Goal: Information Seeking & Learning: Learn about a topic

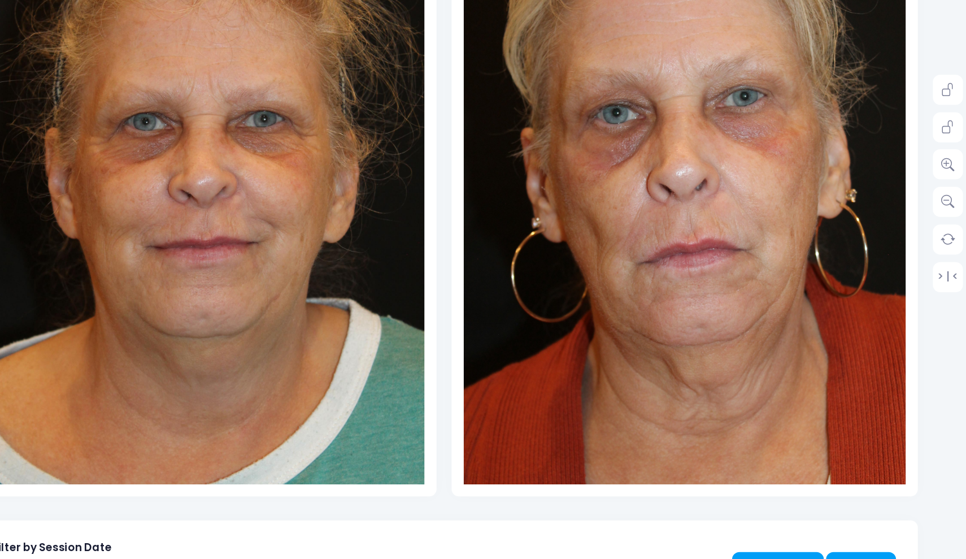
scroll to position [158, 0]
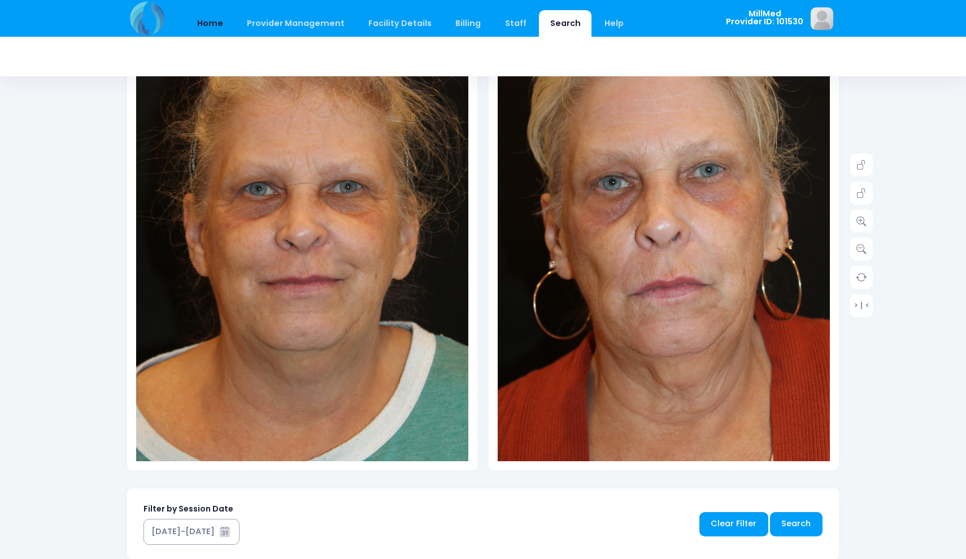
click at [206, 24] on link "Home" at bounding box center [210, 23] width 48 height 27
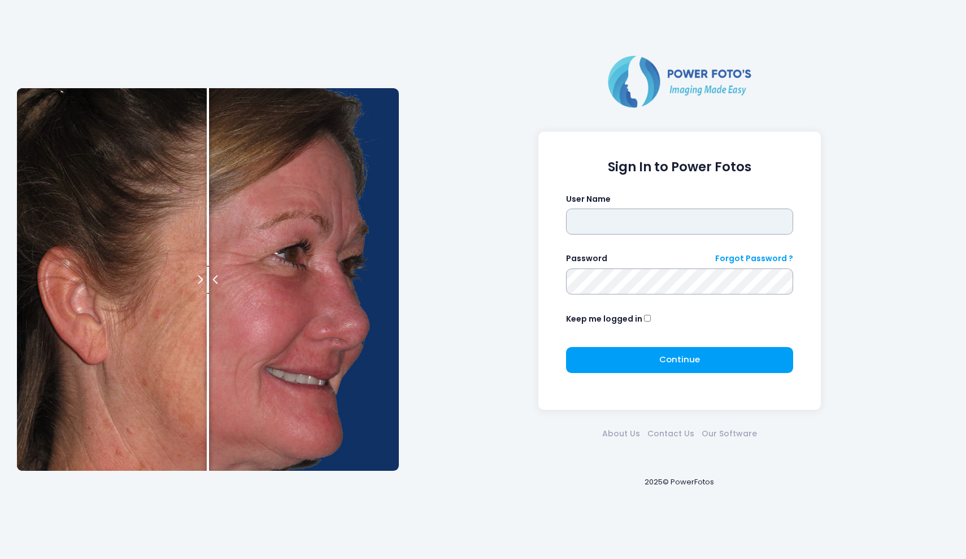
type input "*******"
click button "submit" at bounding box center [0, 0] width 0 height 0
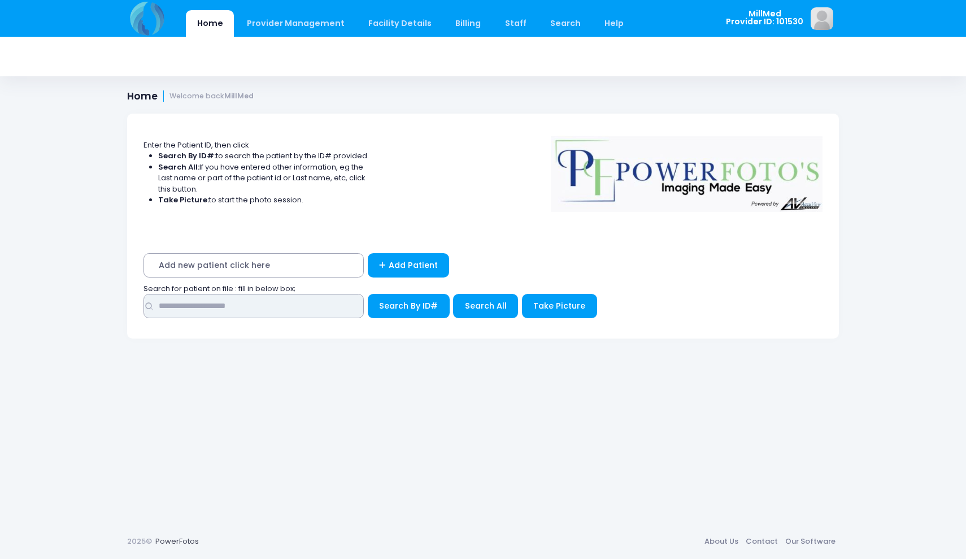
click at [292, 304] on input "text" at bounding box center [254, 306] width 220 height 24
type input "*****"
click at [492, 303] on span "Search All" at bounding box center [486, 305] width 42 height 11
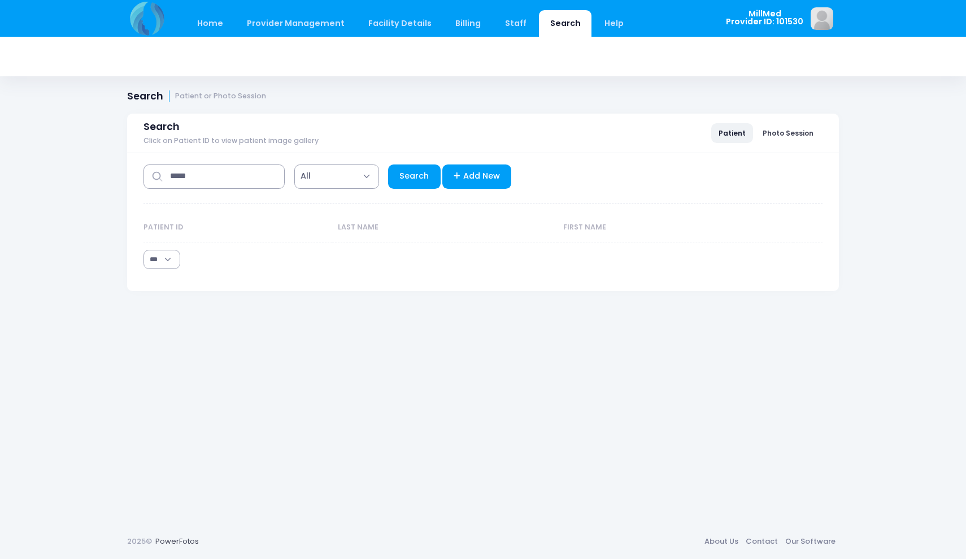
select select "***"
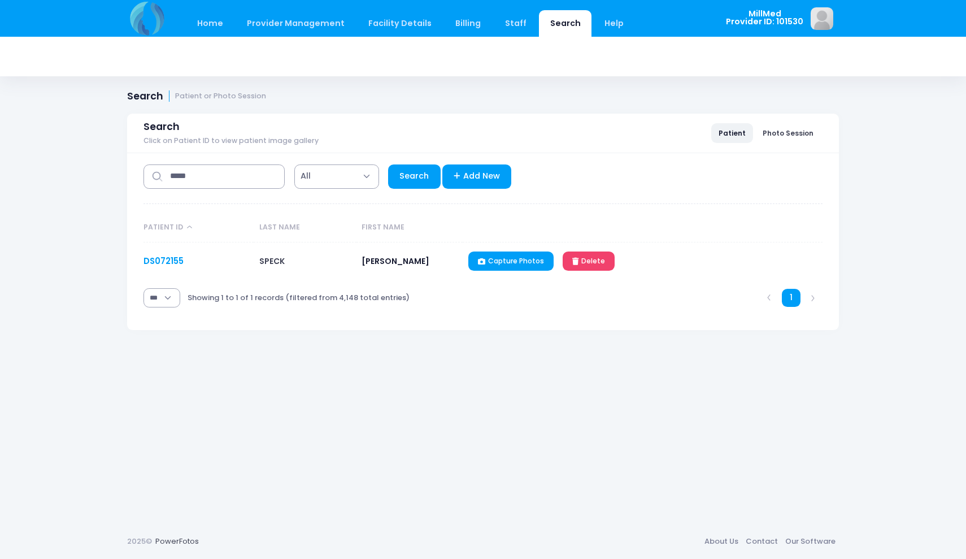
click at [168, 262] on link "DS072155" at bounding box center [164, 261] width 40 height 12
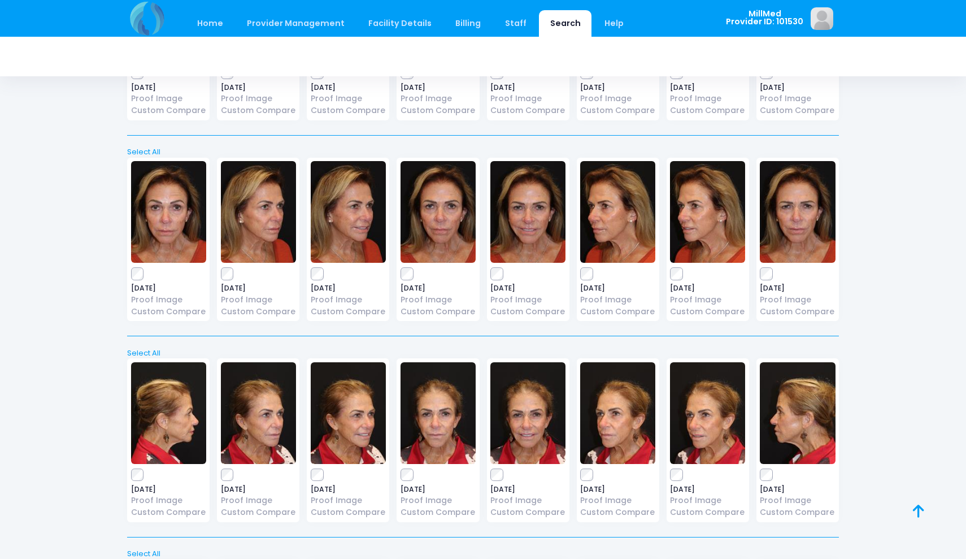
scroll to position [193, 0]
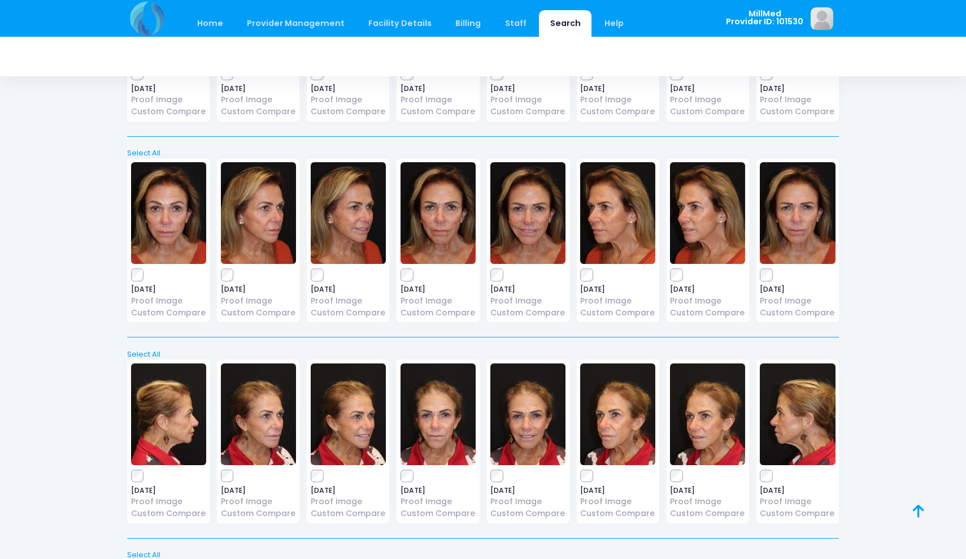
click at [436, 219] on img at bounding box center [438, 213] width 75 height 102
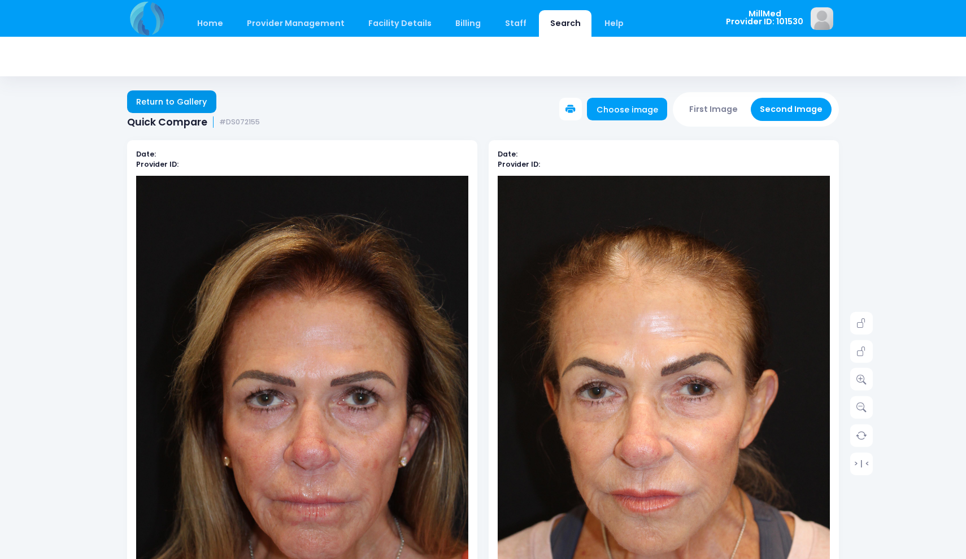
click at [175, 97] on link "Return to Gallery" at bounding box center [171, 101] width 89 height 23
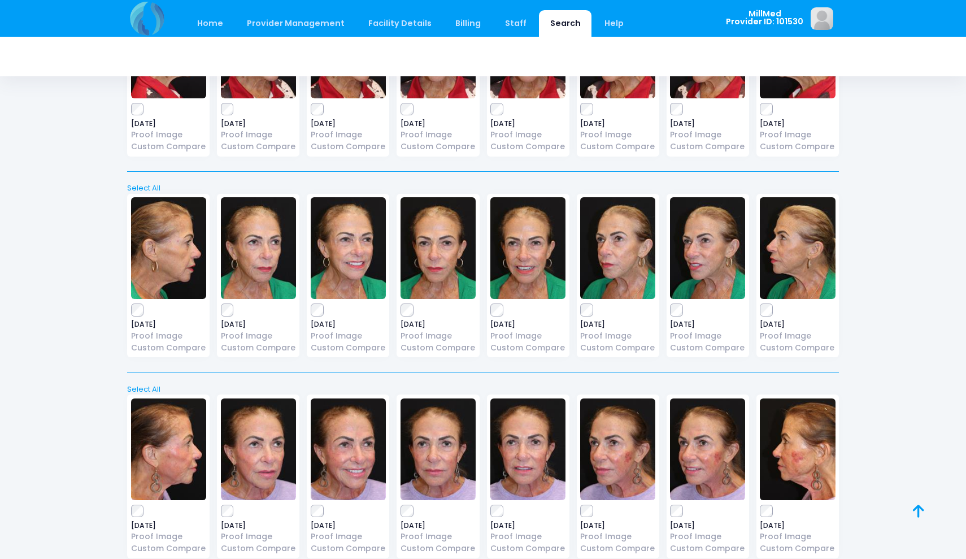
scroll to position [561, 0]
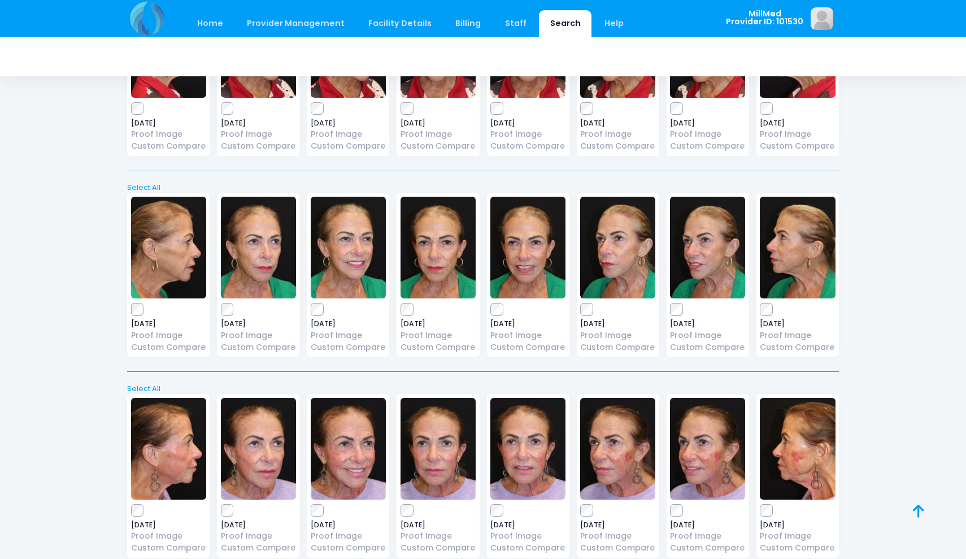
click at [432, 252] on img at bounding box center [438, 248] width 75 height 102
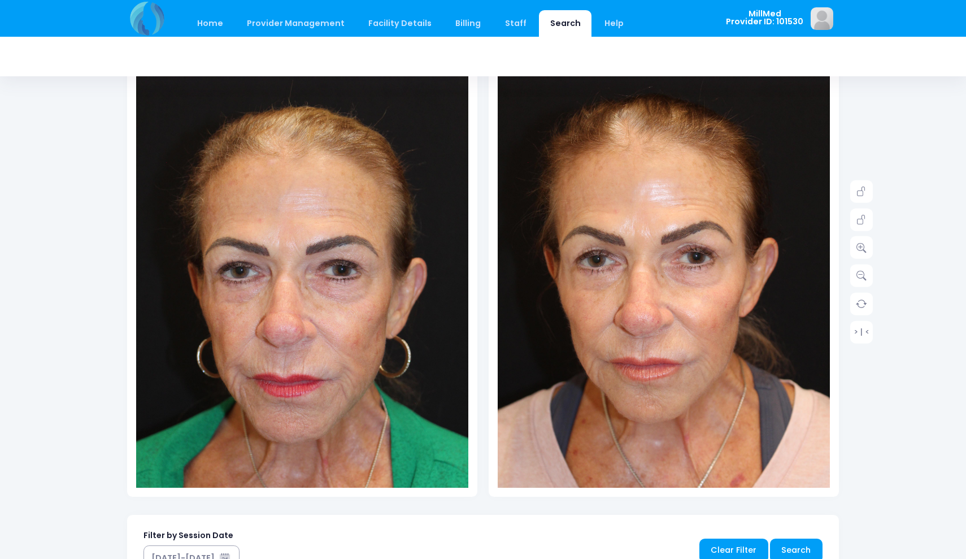
scroll to position [132, 0]
click at [867, 241] on link at bounding box center [862, 247] width 23 height 23
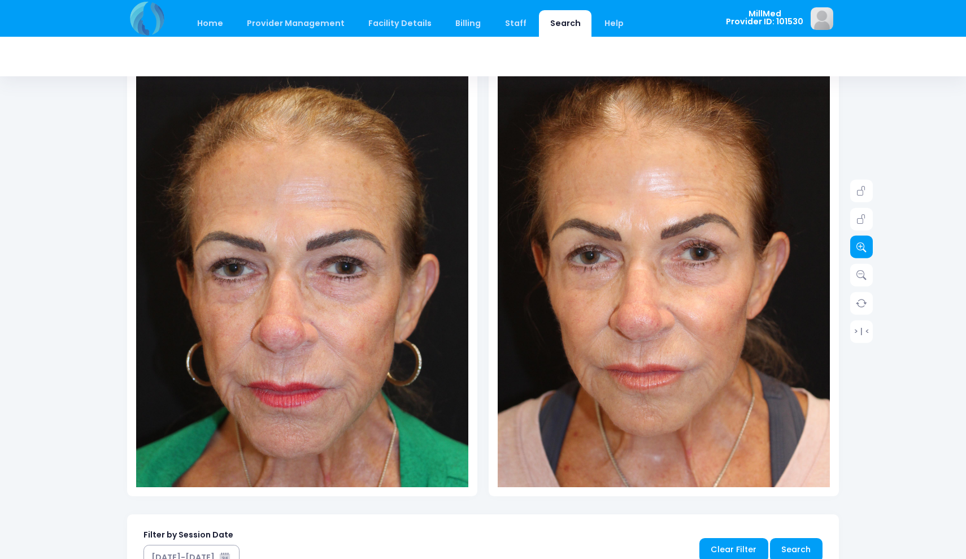
click at [867, 241] on link at bounding box center [862, 247] width 23 height 23
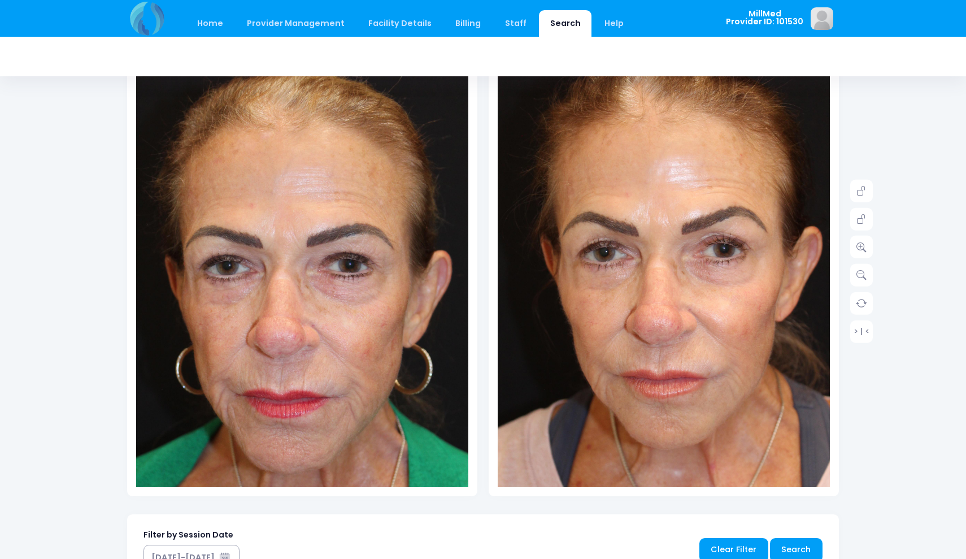
click at [558, 264] on img at bounding box center [685, 292] width 398 height 598
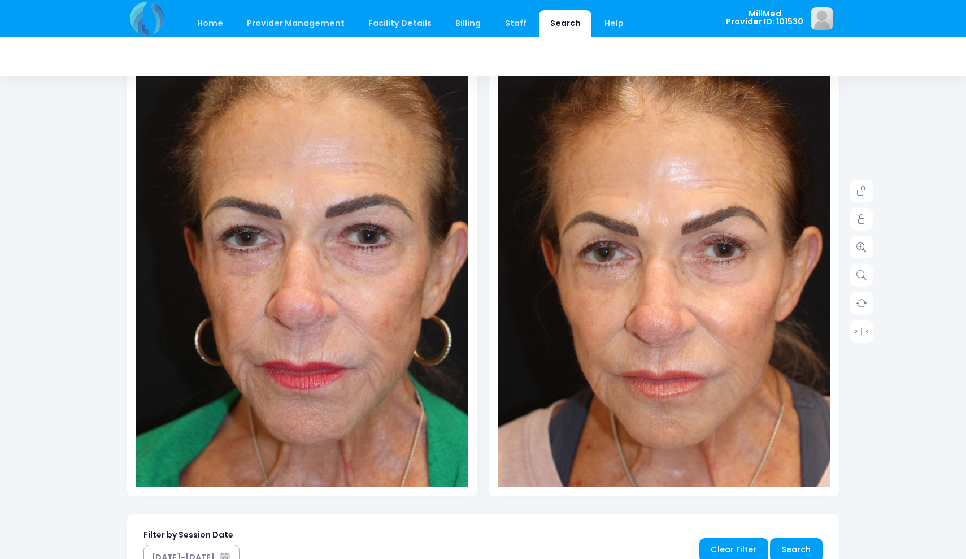
click at [208, 393] on img at bounding box center [321, 263] width 398 height 598
click at [863, 328] on link "> | <" at bounding box center [862, 331] width 23 height 23
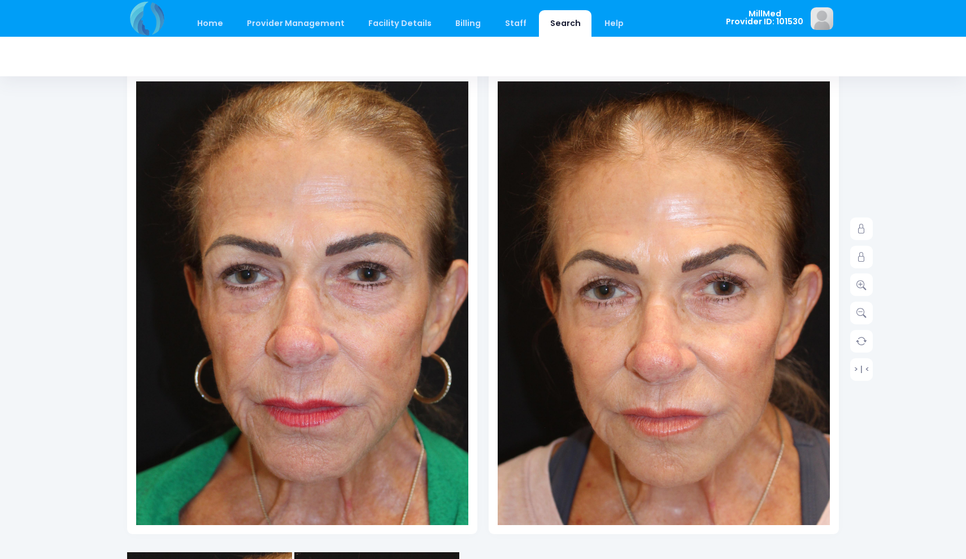
scroll to position [93, 0]
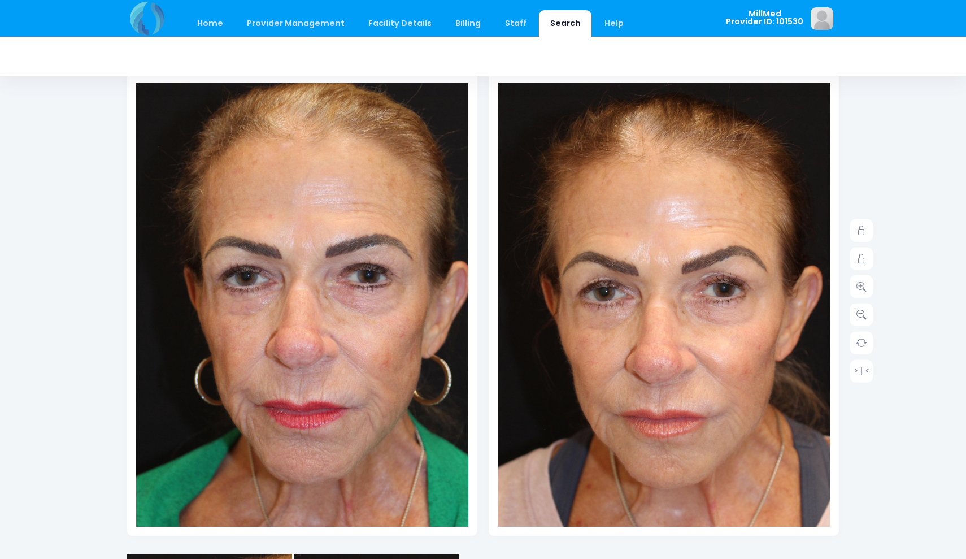
click at [392, 425] on img at bounding box center [321, 303] width 398 height 598
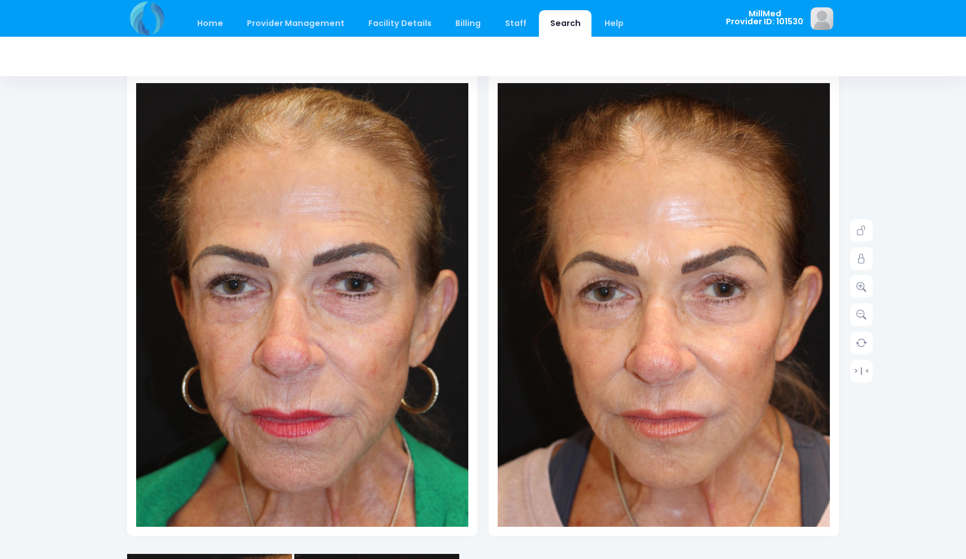
click at [271, 394] on img at bounding box center [309, 311] width 398 height 598
click at [691, 362] on img at bounding box center [685, 332] width 398 height 598
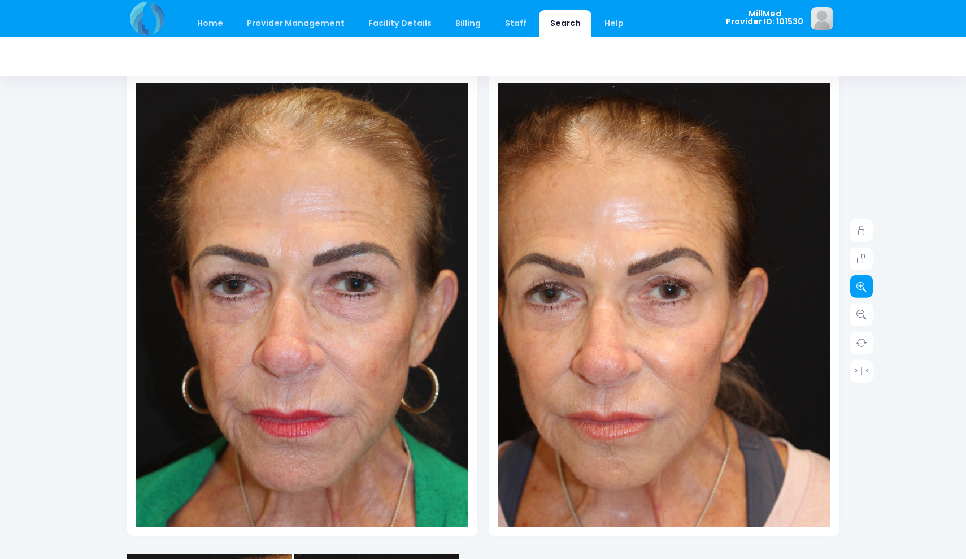
click at [865, 287] on icon at bounding box center [862, 286] width 10 height 10
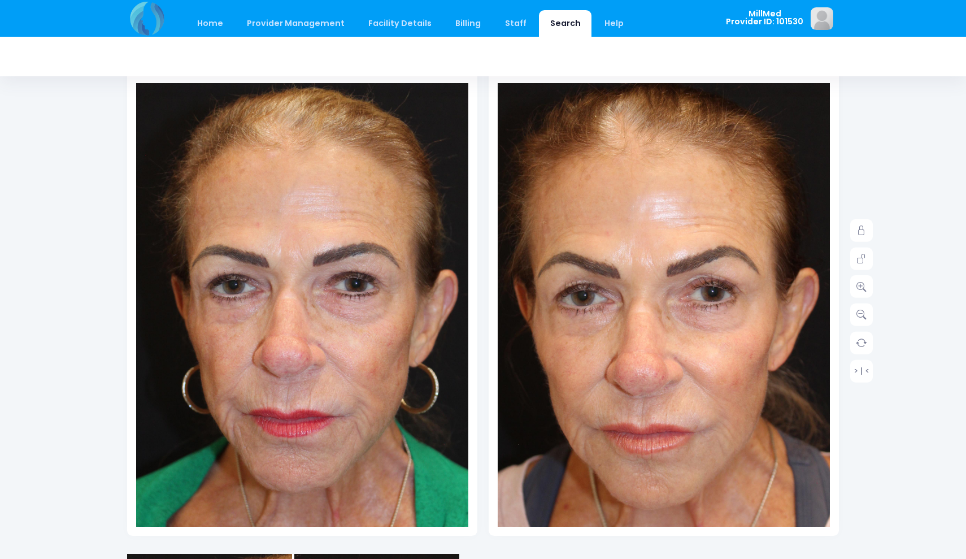
click at [643, 282] on img at bounding box center [670, 339] width 432 height 648
click at [398, 364] on img at bounding box center [309, 311] width 398 height 598
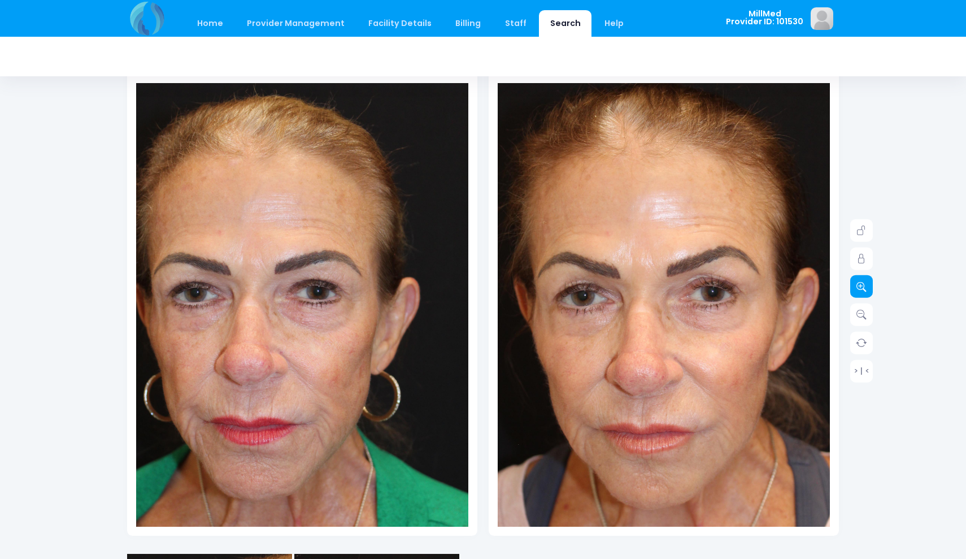
click at [862, 283] on icon at bounding box center [862, 286] width 10 height 10
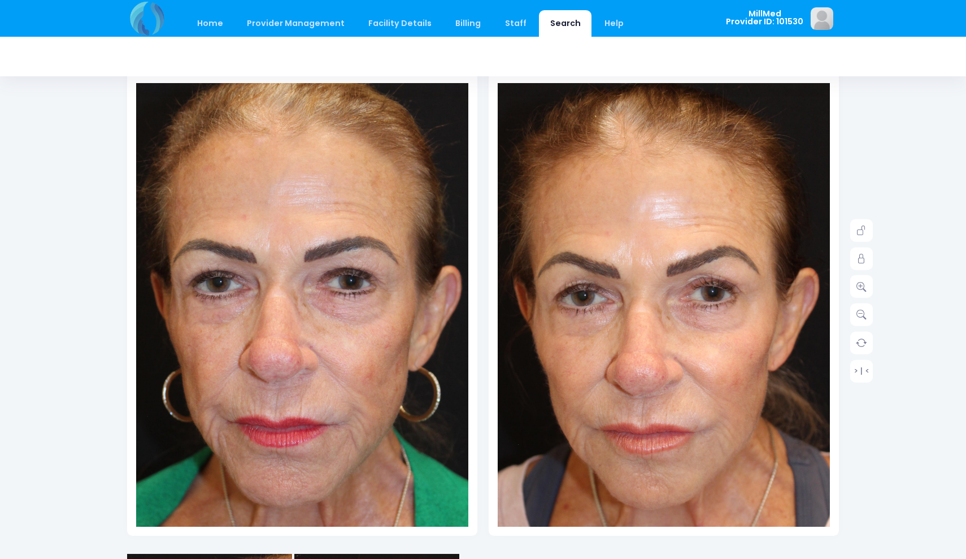
click at [312, 366] on img at bounding box center [300, 312] width 432 height 648
click at [635, 327] on img at bounding box center [670, 339] width 432 height 648
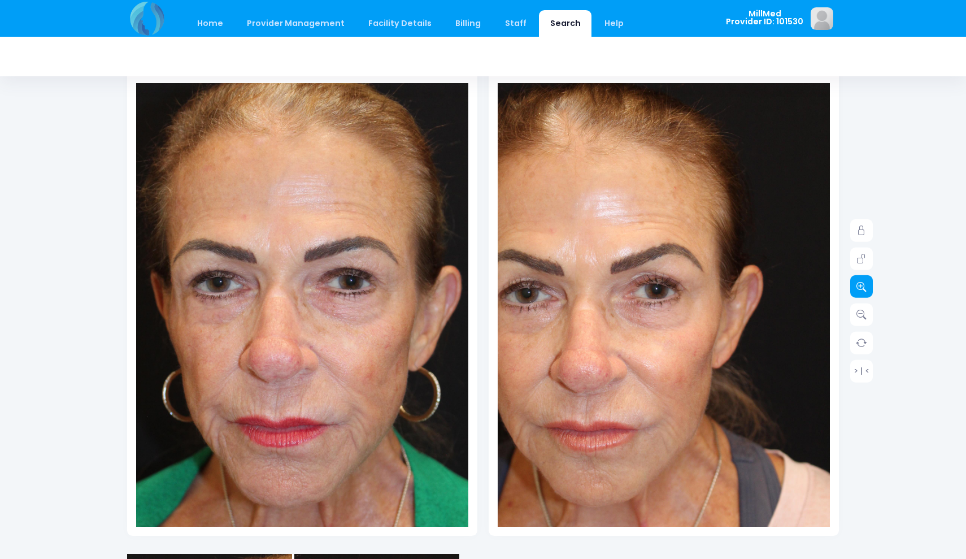
click at [858, 283] on icon at bounding box center [862, 286] width 10 height 10
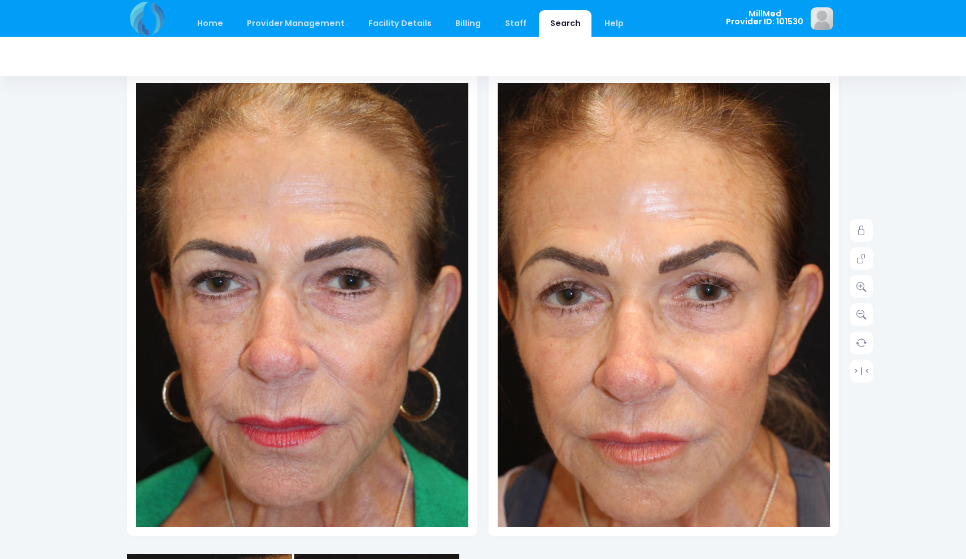
click at [666, 283] on img at bounding box center [663, 341] width 465 height 697
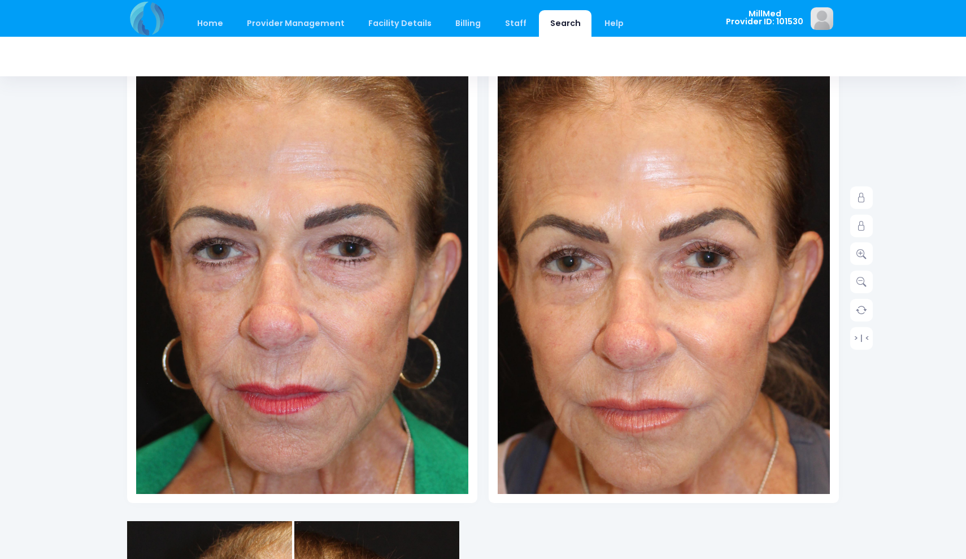
scroll to position [103, 0]
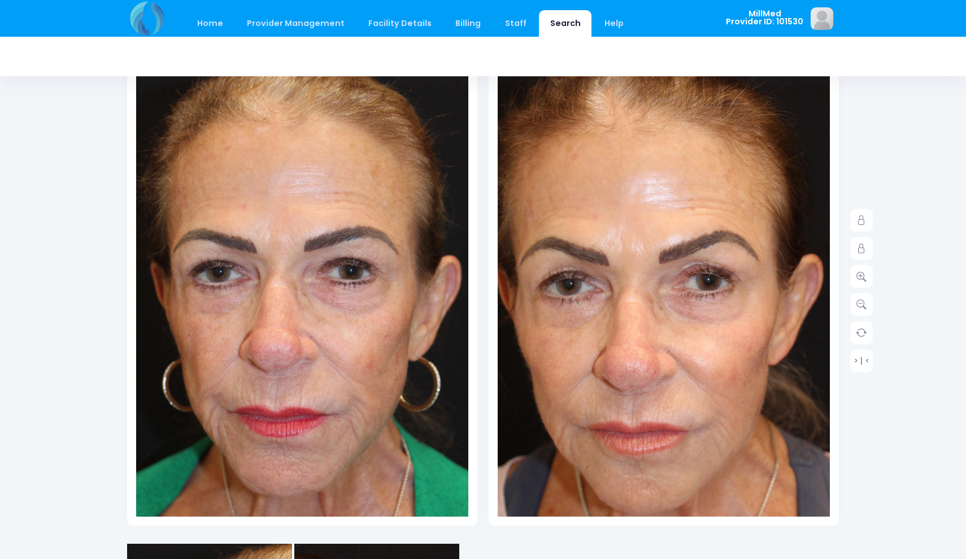
click at [693, 344] on img at bounding box center [663, 330] width 465 height 697
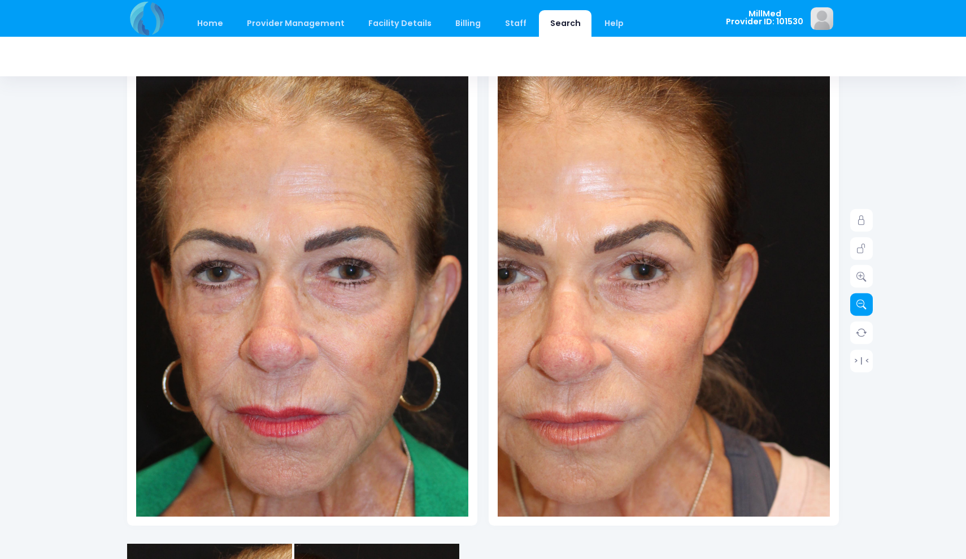
click at [862, 301] on icon at bounding box center [862, 305] width 10 height 10
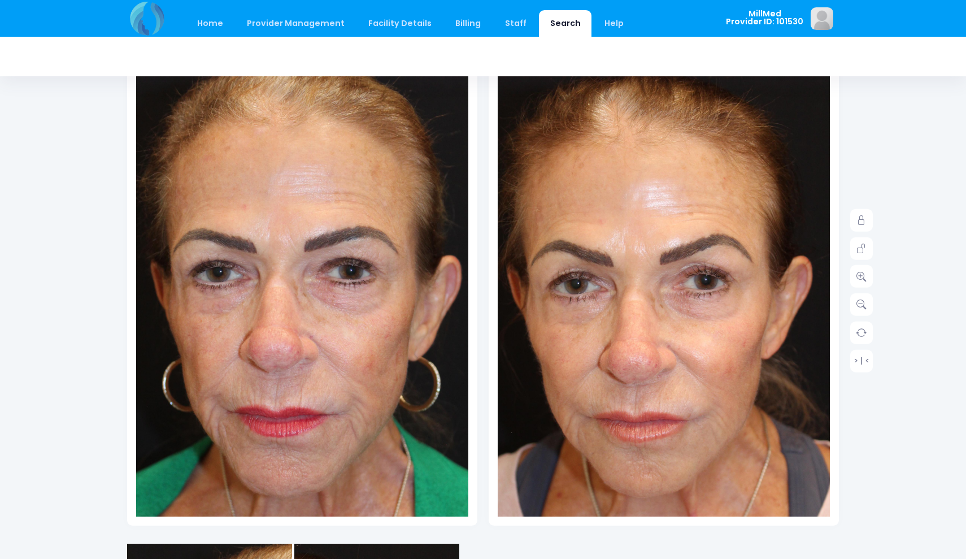
click at [665, 277] on img at bounding box center [664, 327] width 432 height 648
click at [852, 358] on link "> | <" at bounding box center [862, 360] width 23 height 23
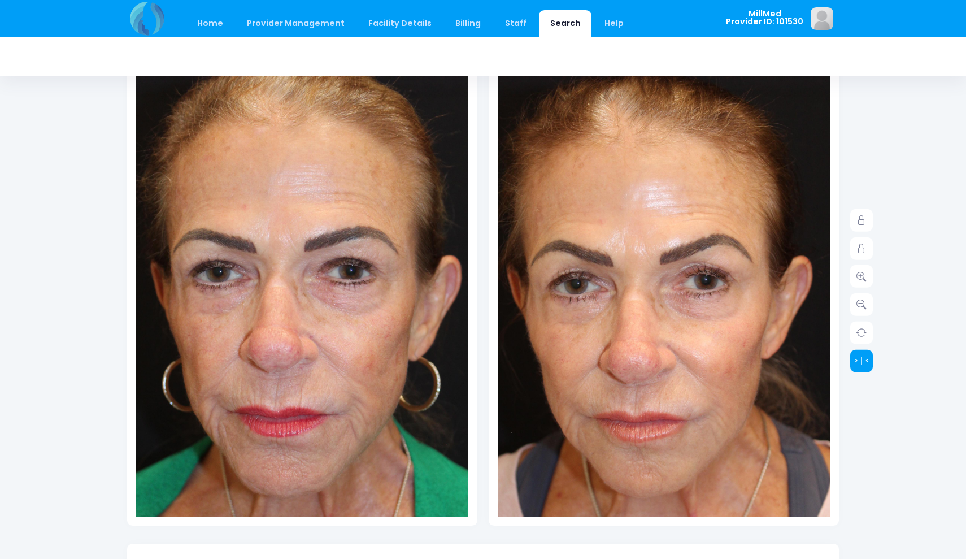
click at [852, 358] on link "> | <" at bounding box center [862, 360] width 23 height 23
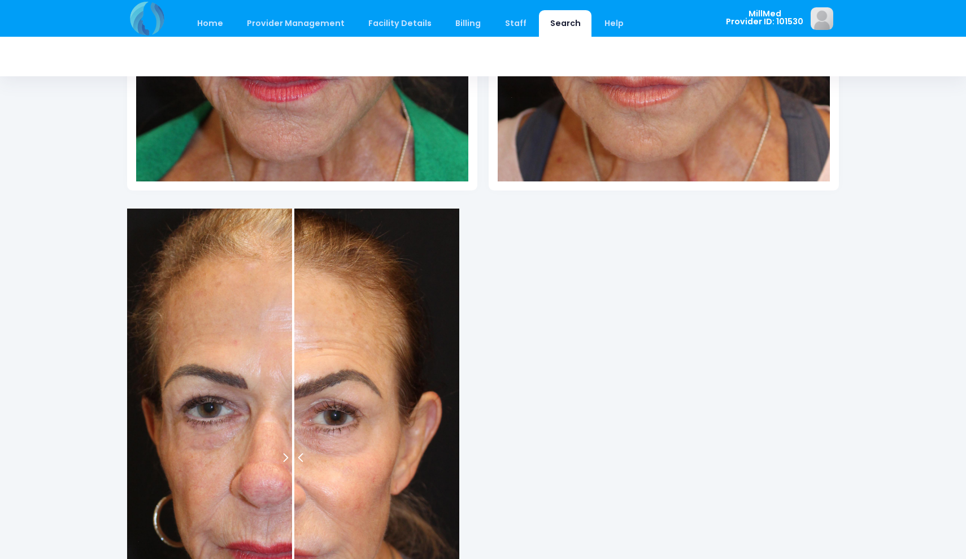
scroll to position [478, 0]
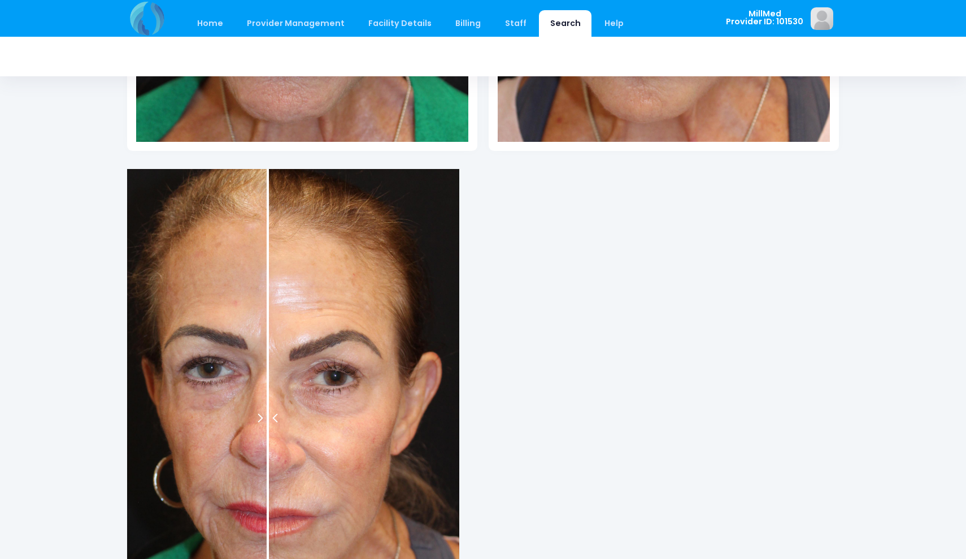
drag, startPoint x: 292, startPoint y: 417, endPoint x: 268, endPoint y: 409, distance: 25.4
click at [268, 409] on div at bounding box center [268, 418] width 2 height 498
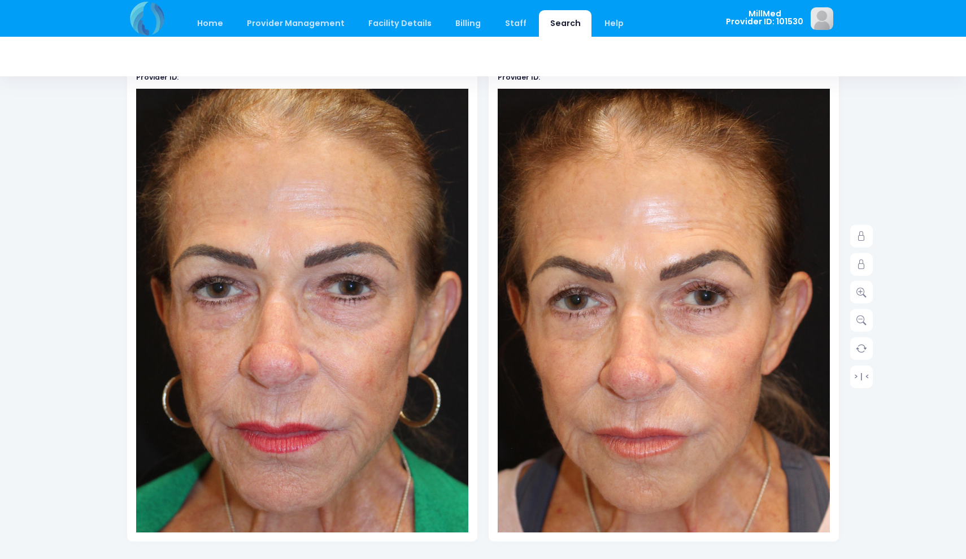
scroll to position [77, 0]
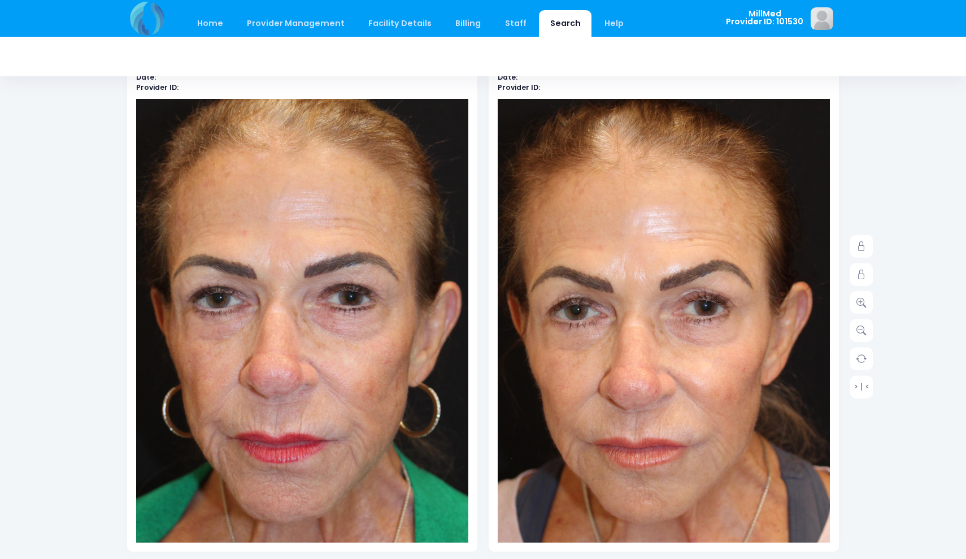
click at [381, 413] on img at bounding box center [300, 327] width 432 height 648
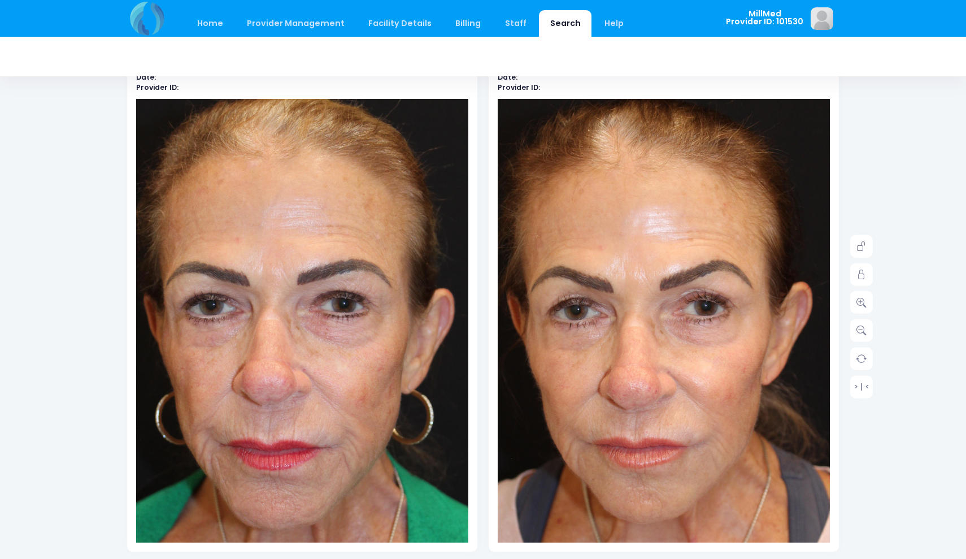
click at [335, 361] on img at bounding box center [293, 334] width 432 height 648
click at [857, 384] on link "> | <" at bounding box center [862, 386] width 23 height 23
click at [858, 384] on link "> | <" at bounding box center [862, 386] width 23 height 23
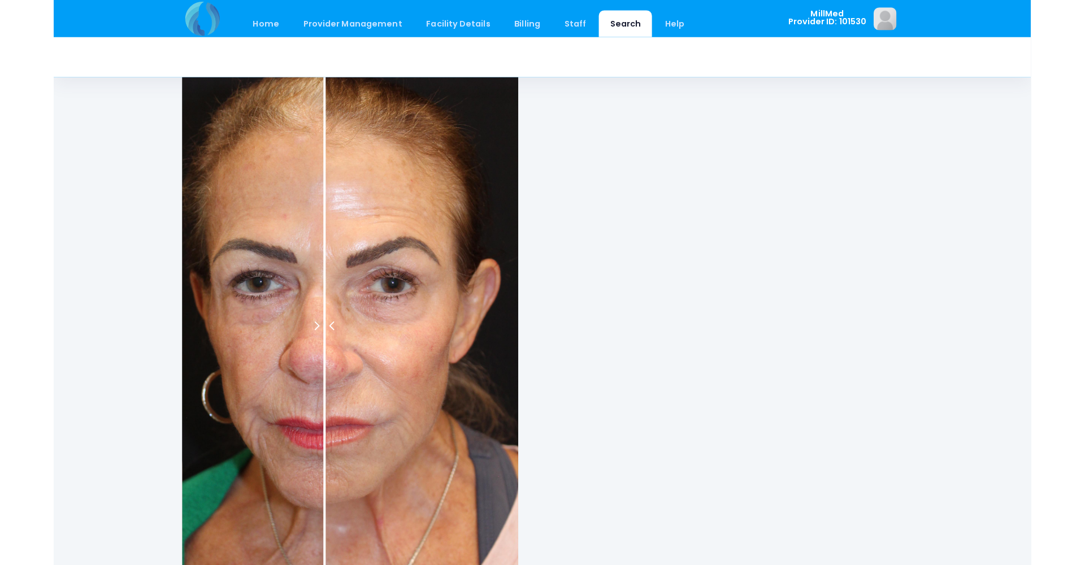
scroll to position [509, 0]
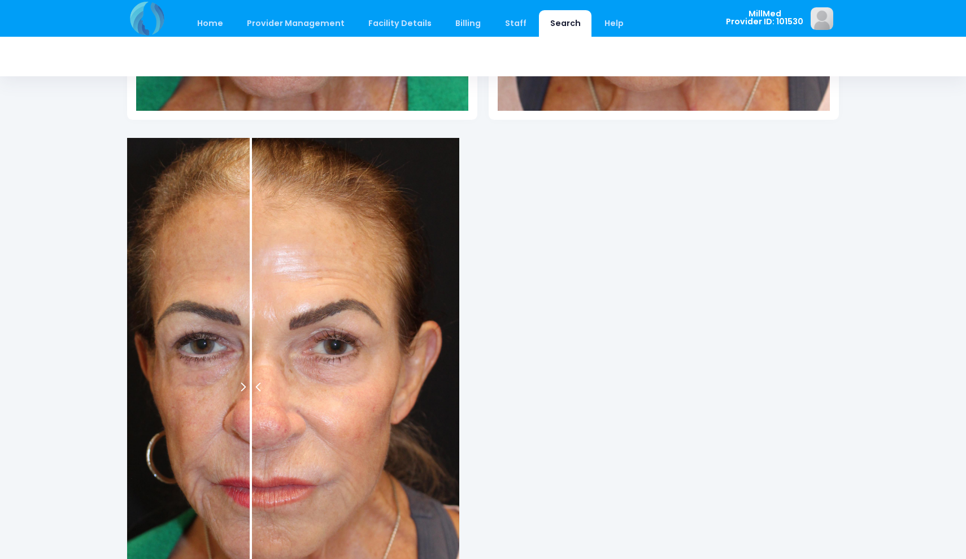
drag, startPoint x: 267, startPoint y: 389, endPoint x: 257, endPoint y: 337, distance: 52.4
click at [252, 337] on div at bounding box center [251, 387] width 2 height 498
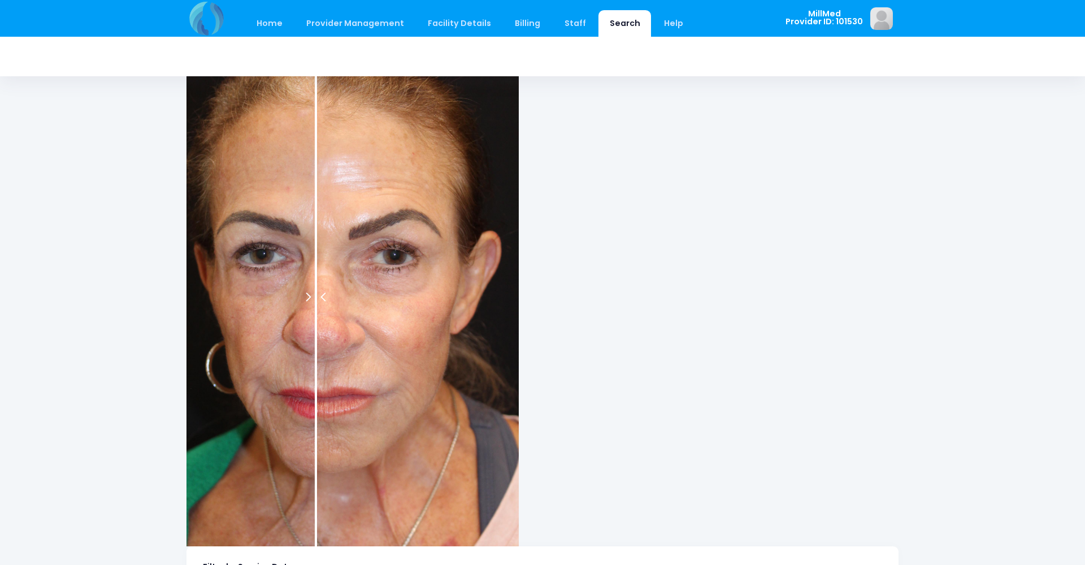
scroll to position [596, 0]
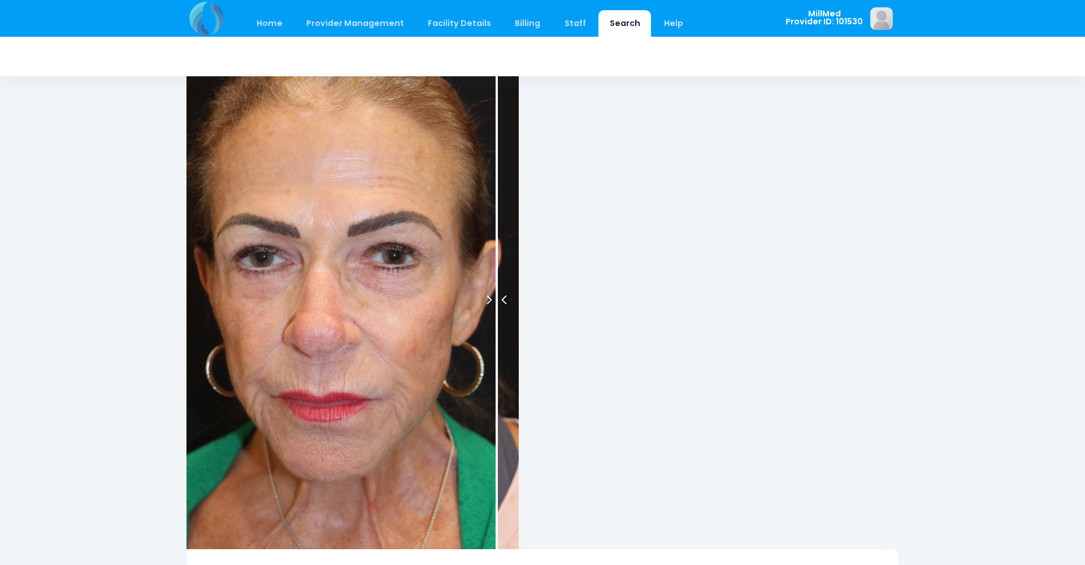
drag, startPoint x: 316, startPoint y: 313, endPoint x: 497, endPoint y: 319, distance: 181.0
click at [497, 319] on div at bounding box center [497, 300] width 2 height 498
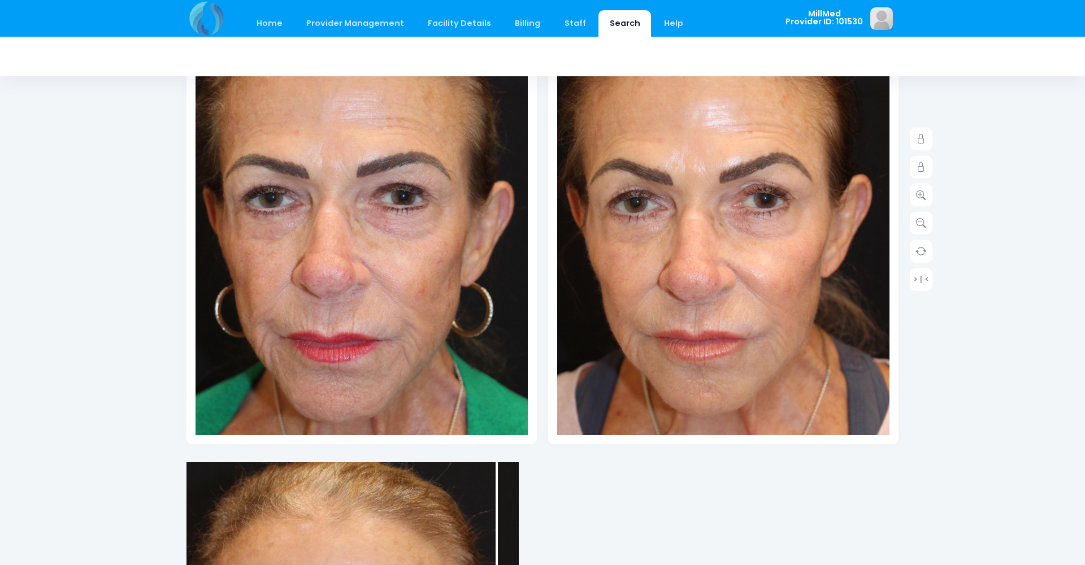
scroll to position [183, 0]
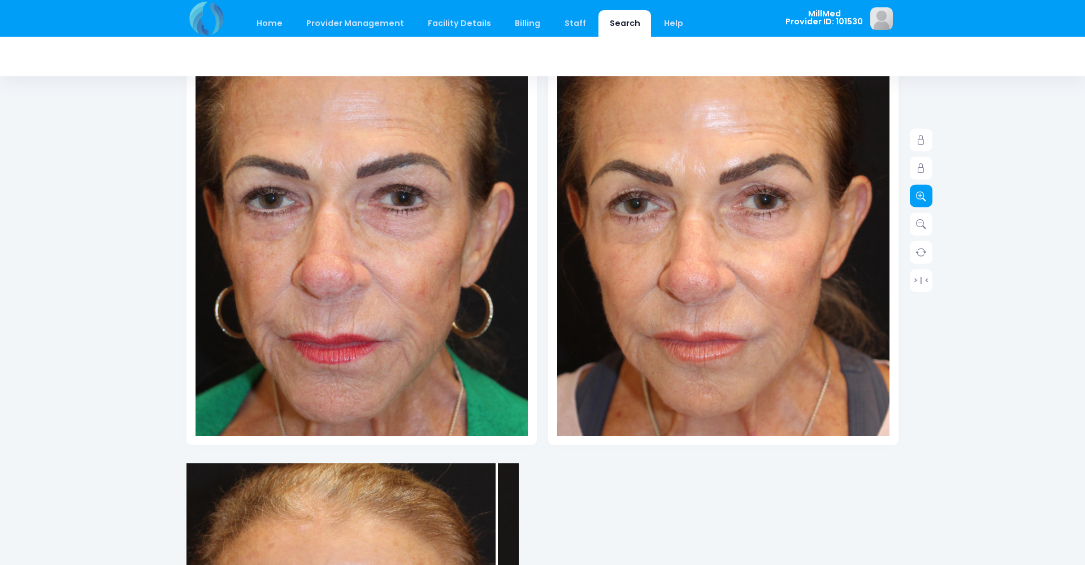
click at [925, 199] on icon at bounding box center [921, 196] width 10 height 10
click at [709, 273] on img at bounding box center [723, 247] width 432 height 648
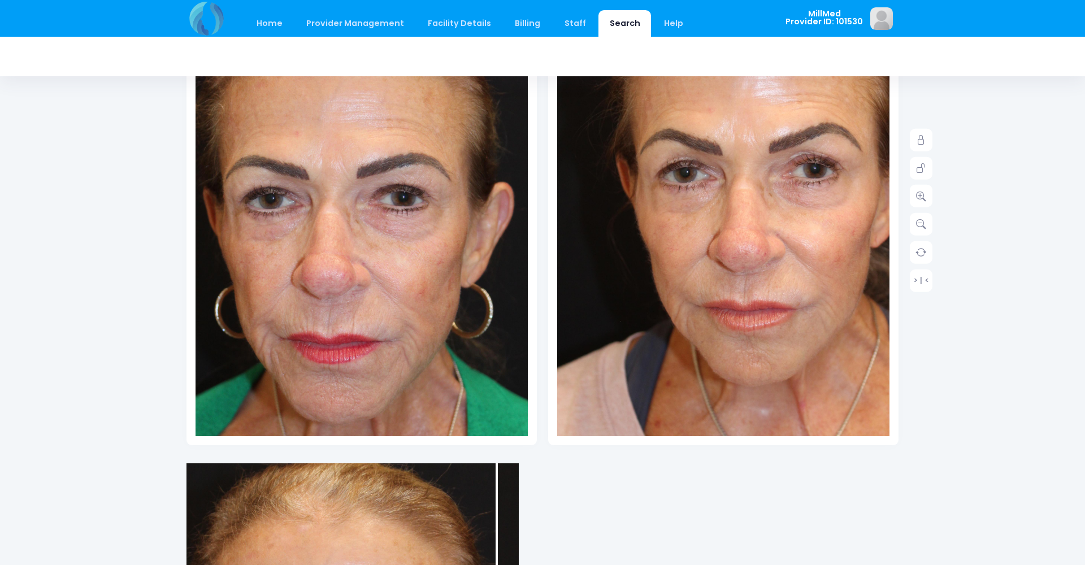
click at [480, 284] on img at bounding box center [352, 228] width 432 height 648
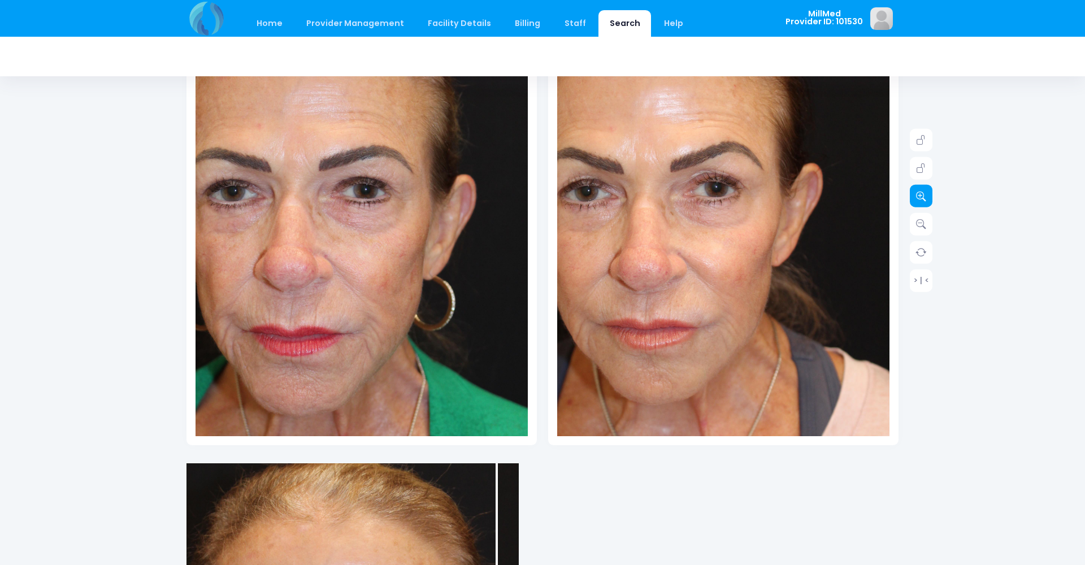
click at [925, 194] on icon at bounding box center [921, 196] width 10 height 10
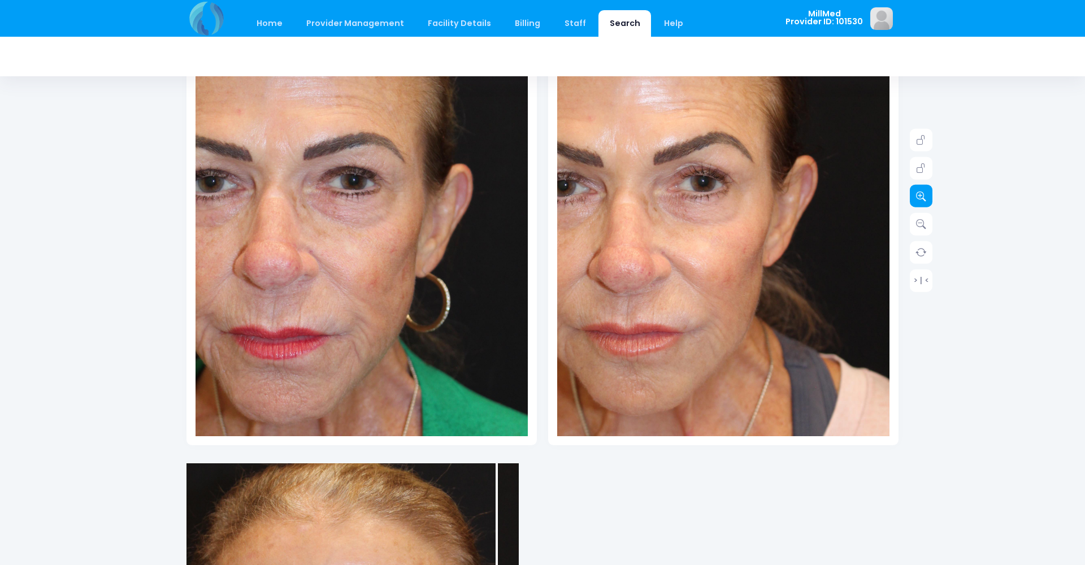
click at [925, 194] on icon at bounding box center [921, 196] width 10 height 10
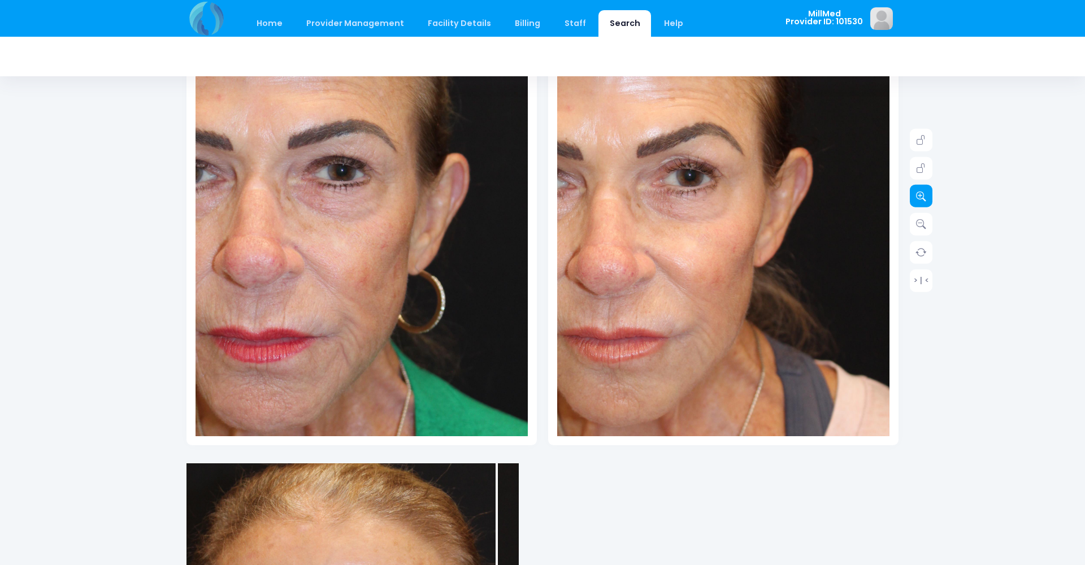
click at [925, 194] on icon at bounding box center [921, 196] width 10 height 10
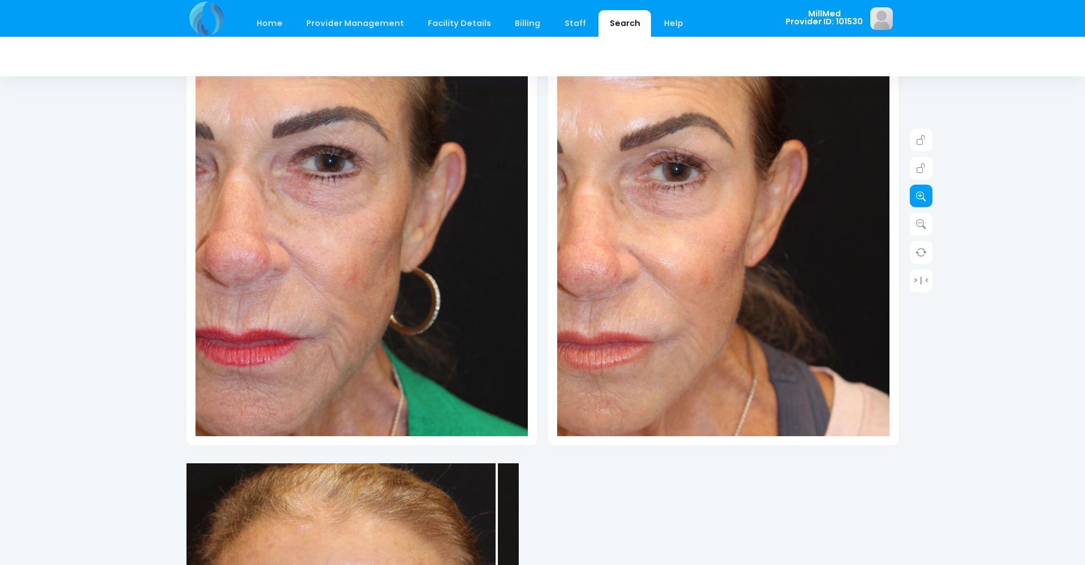
click at [925, 194] on icon at bounding box center [921, 196] width 10 height 10
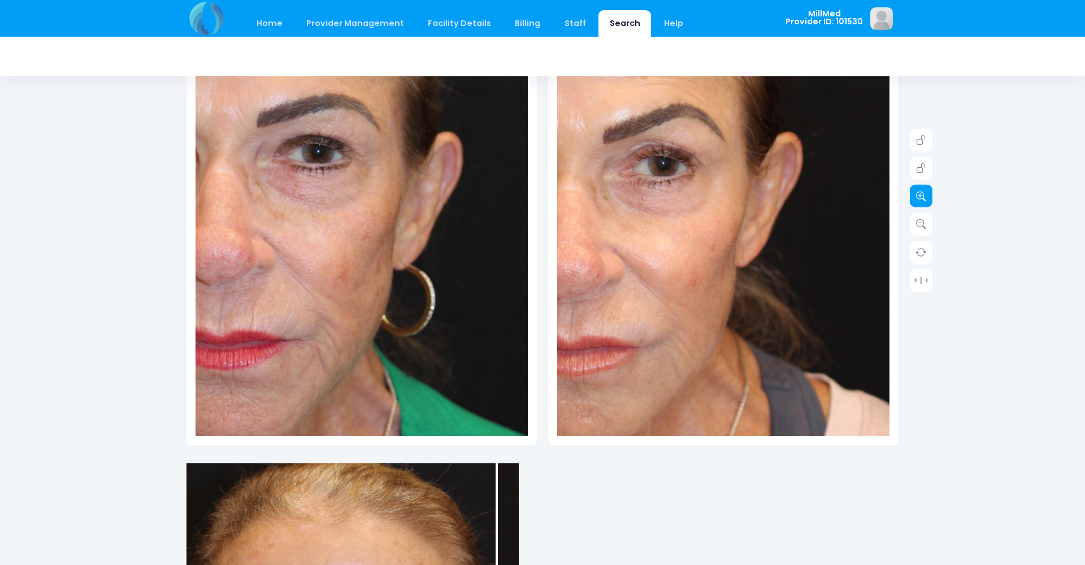
click at [925, 194] on icon at bounding box center [921, 196] width 10 height 10
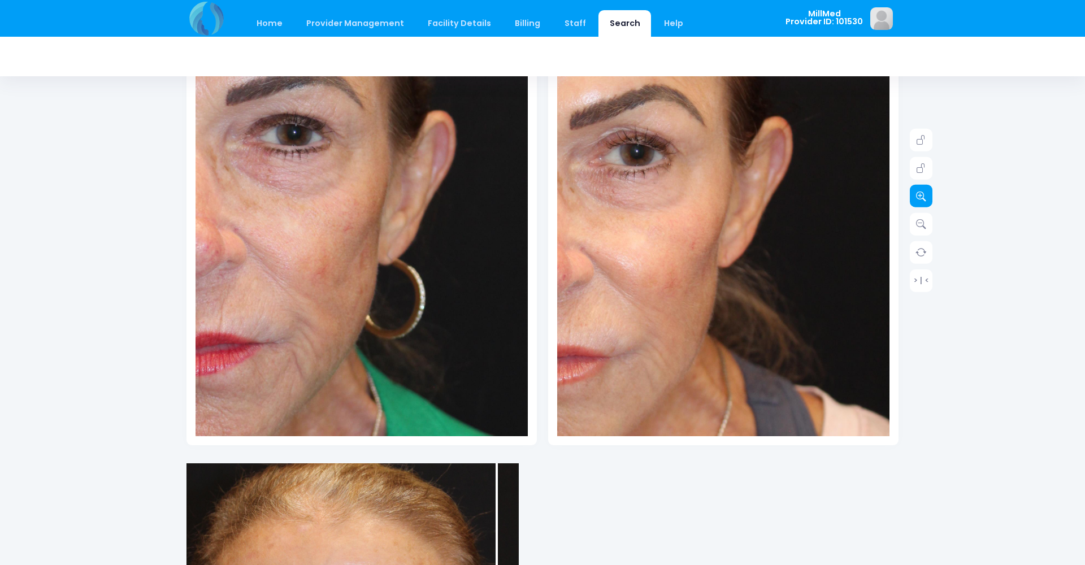
click at [925, 194] on icon at bounding box center [921, 196] width 10 height 10
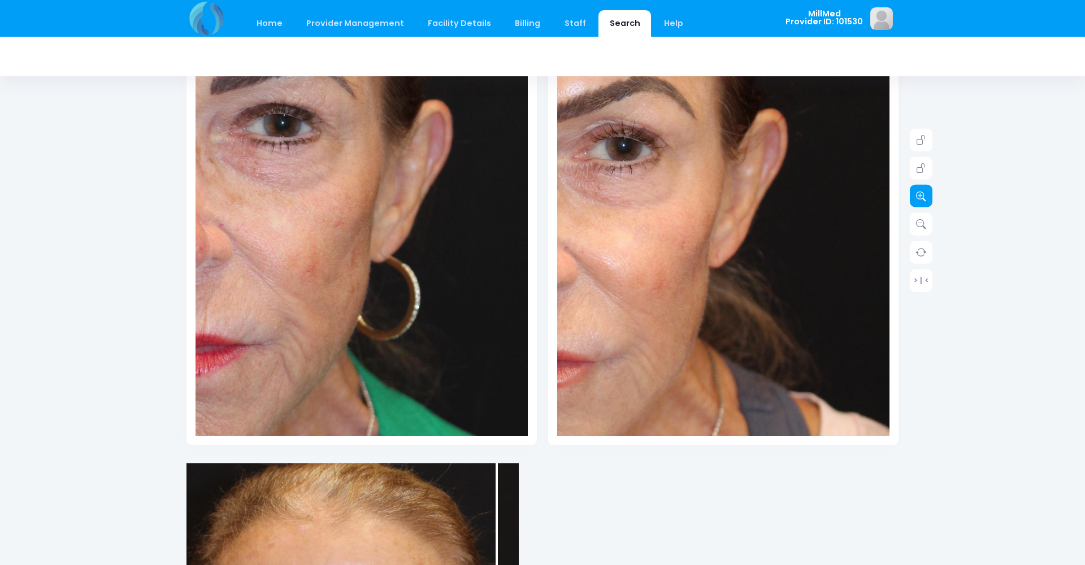
click at [925, 194] on icon at bounding box center [921, 196] width 10 height 10
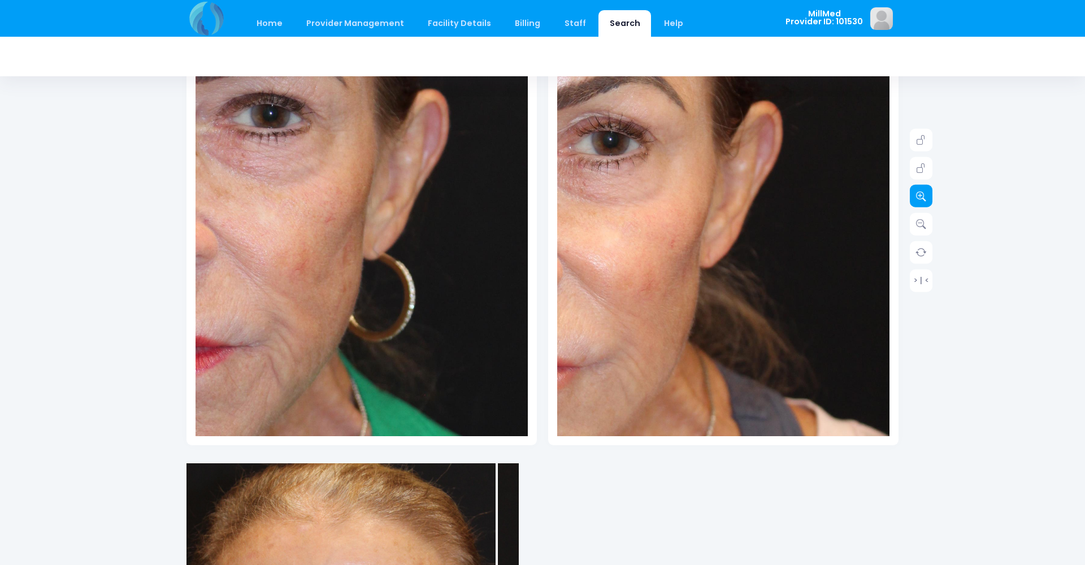
click at [925, 194] on icon at bounding box center [921, 196] width 10 height 10
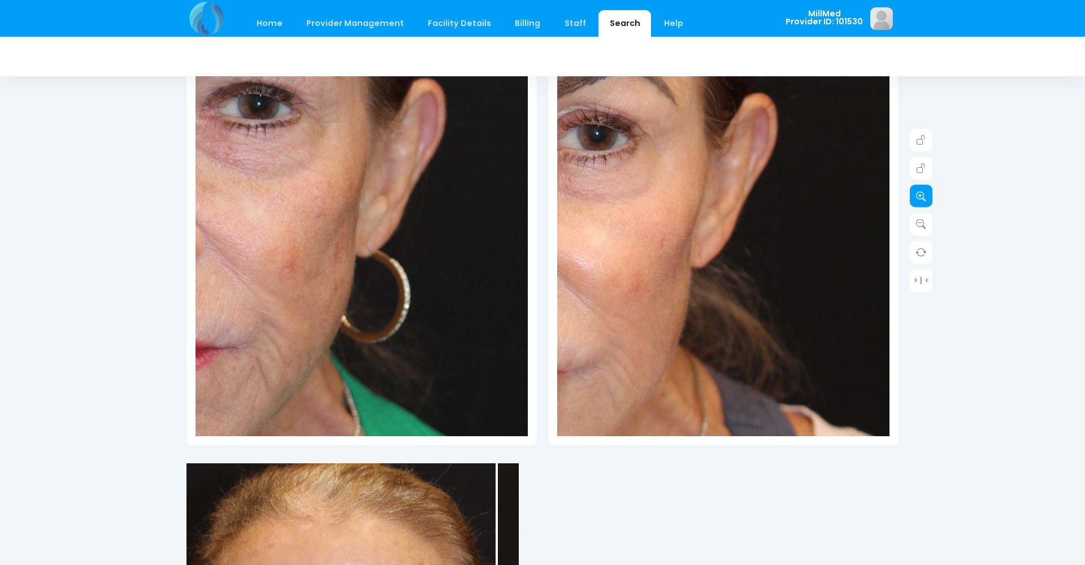
click at [925, 194] on icon at bounding box center [921, 196] width 10 height 10
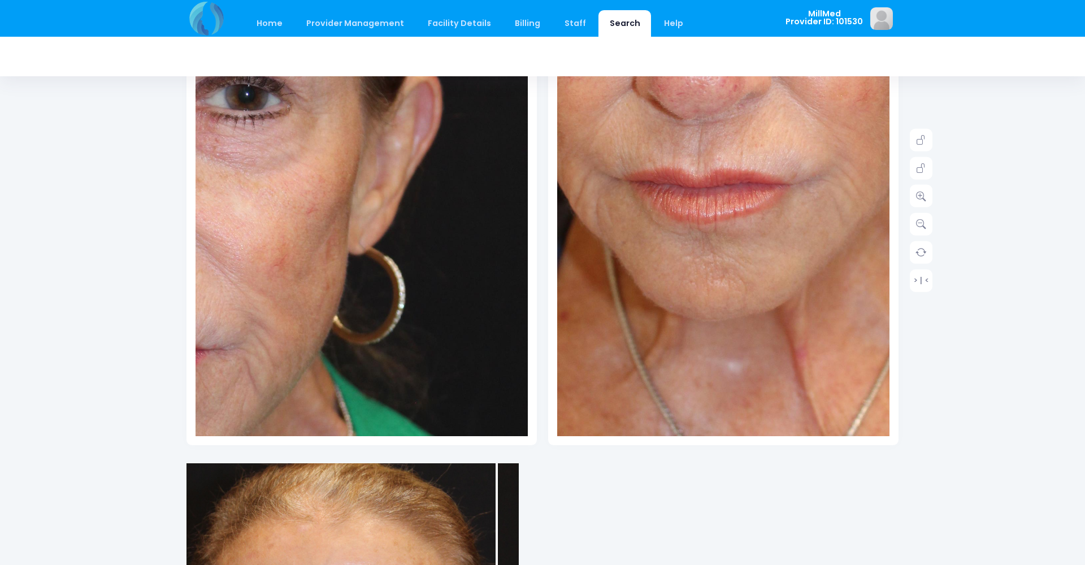
click at [704, 365] on img at bounding box center [748, 20] width 764 height 1146
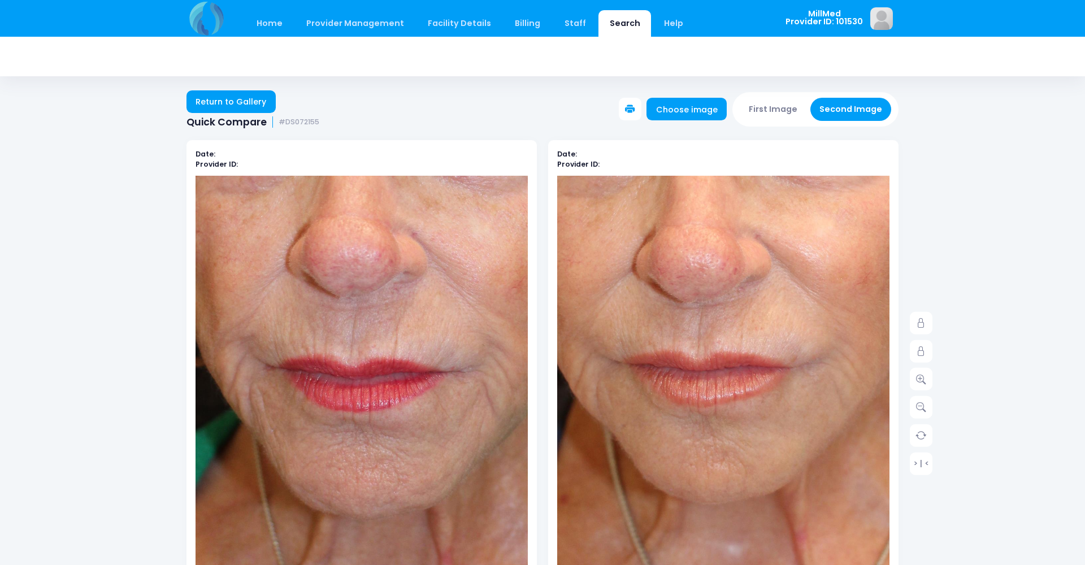
scroll to position [0, 0]
click at [237, 105] on link "Return to Gallery" at bounding box center [231, 101] width 89 height 23
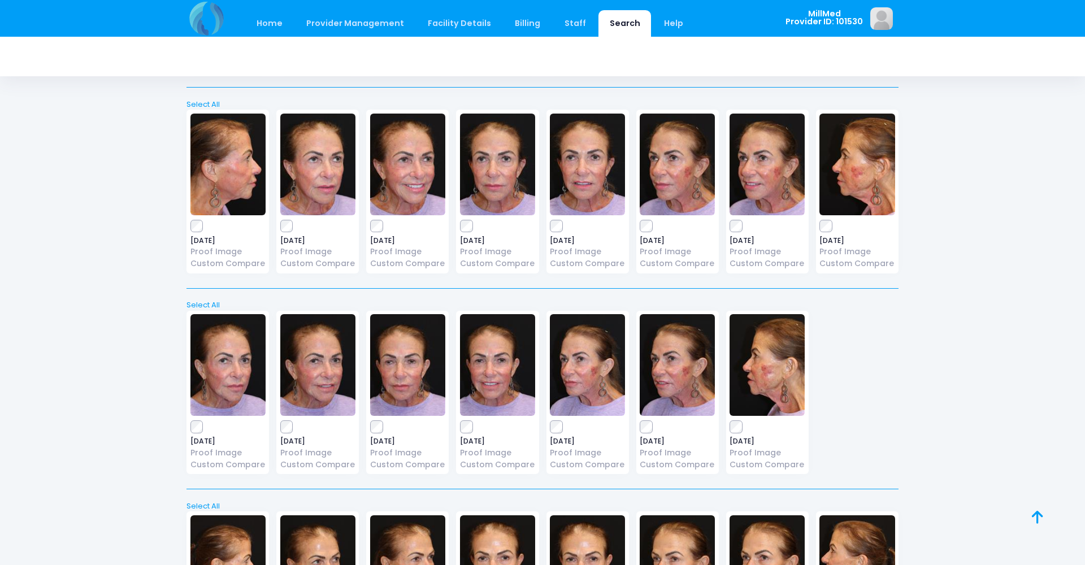
scroll to position [844, 0]
click at [318, 173] on img at bounding box center [317, 165] width 75 height 102
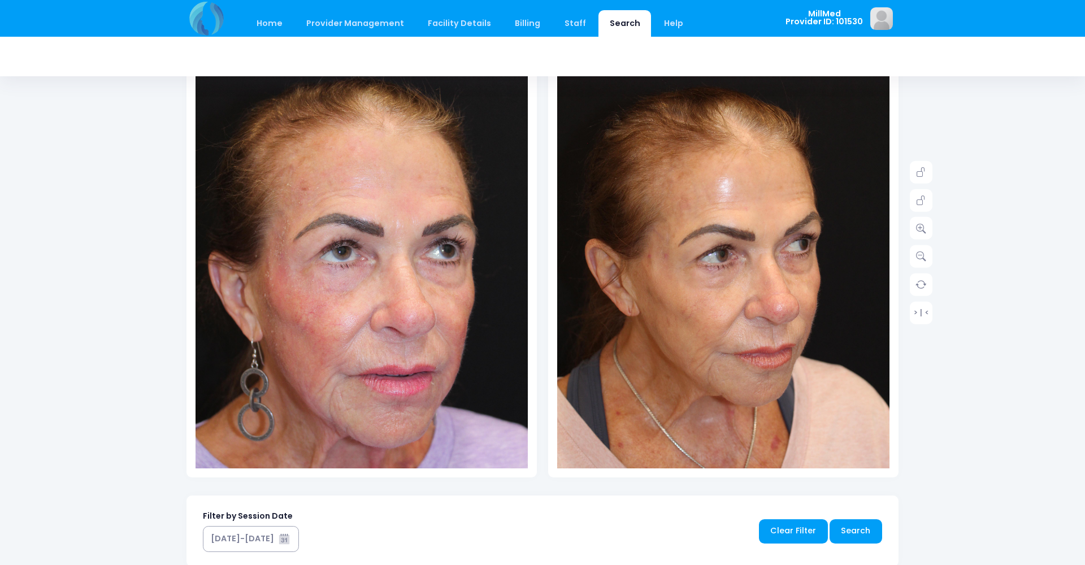
scroll to position [151, 0]
click at [384, 328] on img at bounding box center [362, 273] width 332 height 498
click at [917, 229] on icon at bounding box center [921, 228] width 10 height 10
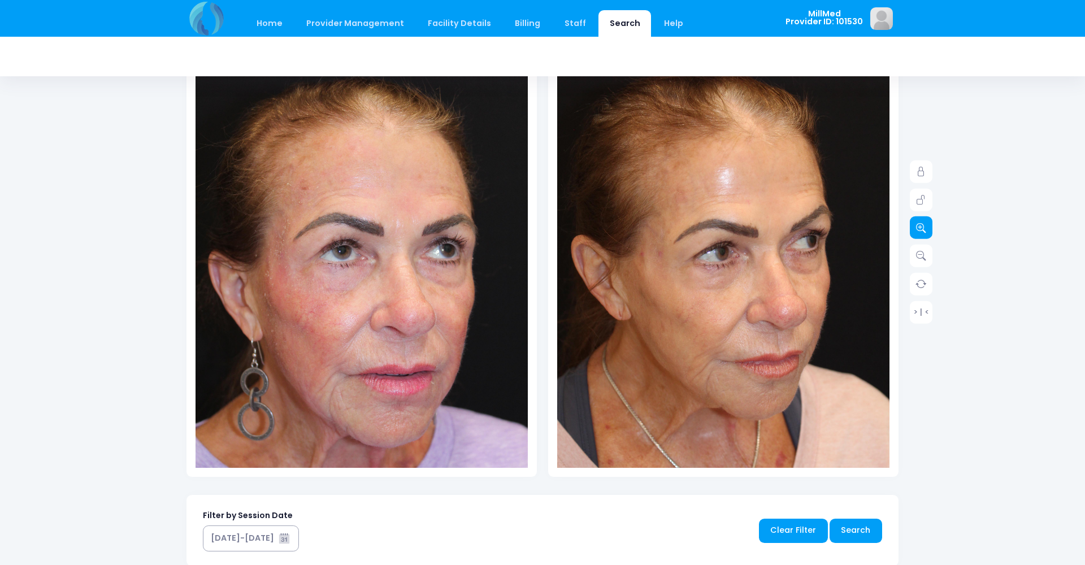
click at [917, 229] on icon at bounding box center [921, 228] width 10 height 10
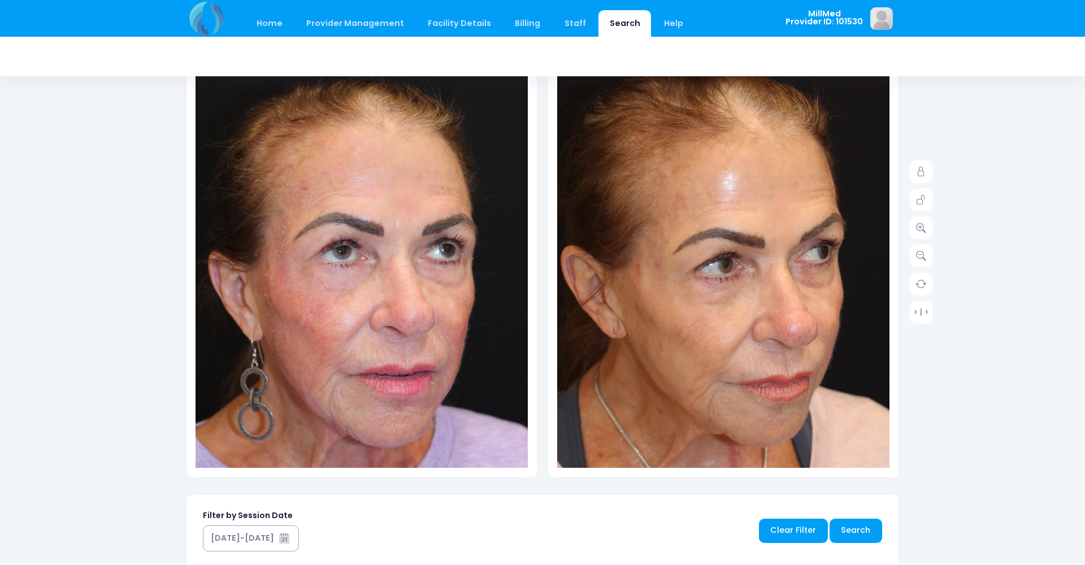
click at [706, 183] on img at bounding box center [726, 287] width 398 height 598
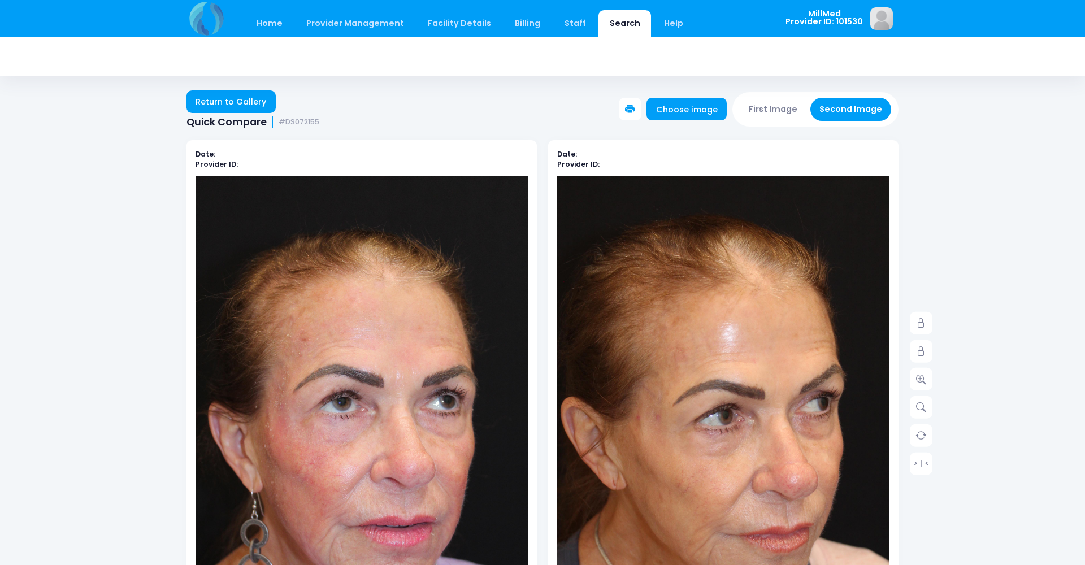
scroll to position [0, 0]
click at [237, 94] on link "Return to Gallery" at bounding box center [231, 101] width 89 height 23
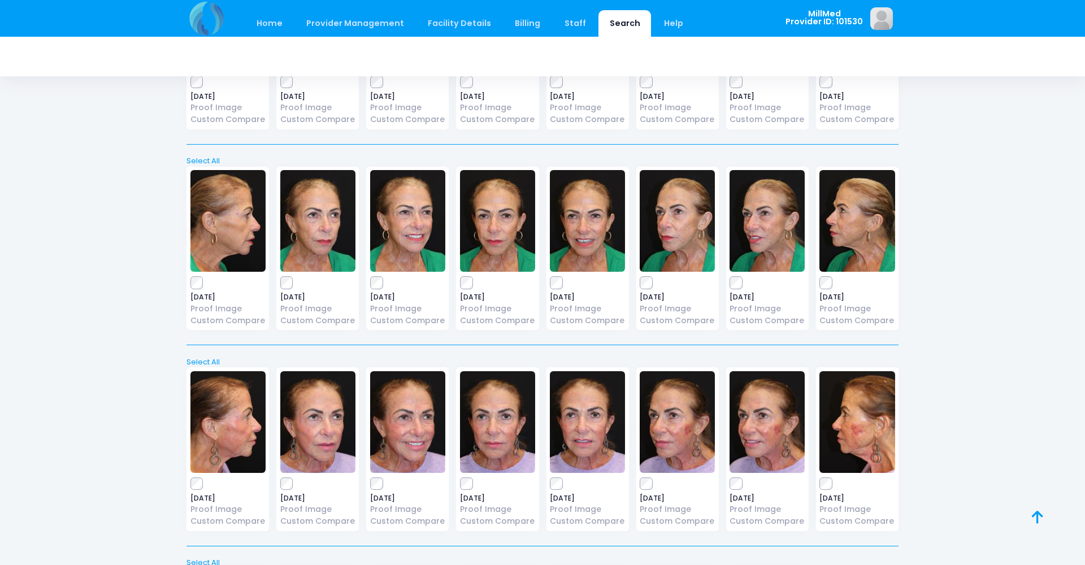
scroll to position [586, 0]
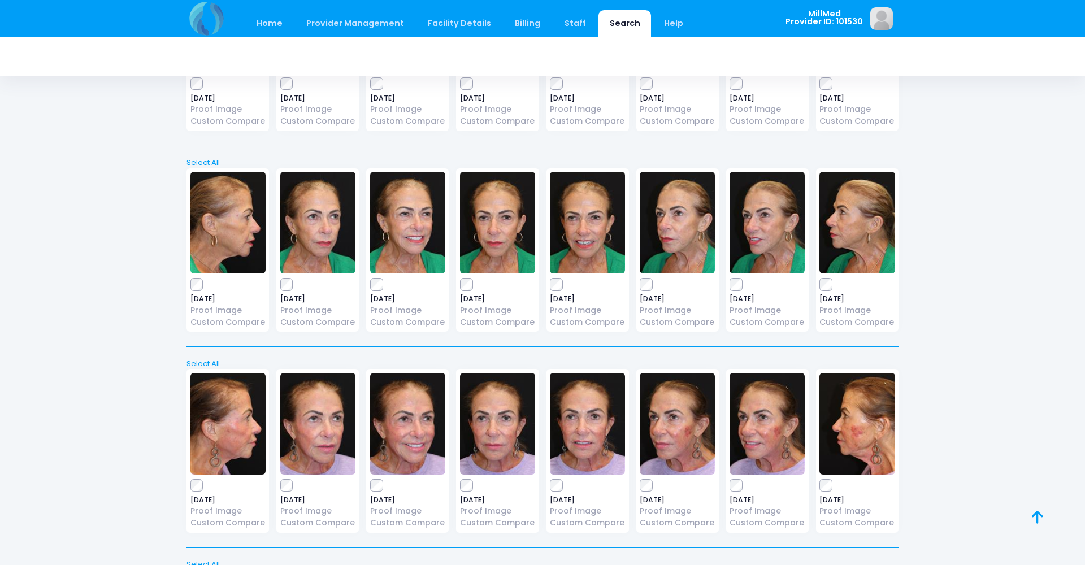
click at [673, 224] on img at bounding box center [677, 223] width 75 height 102
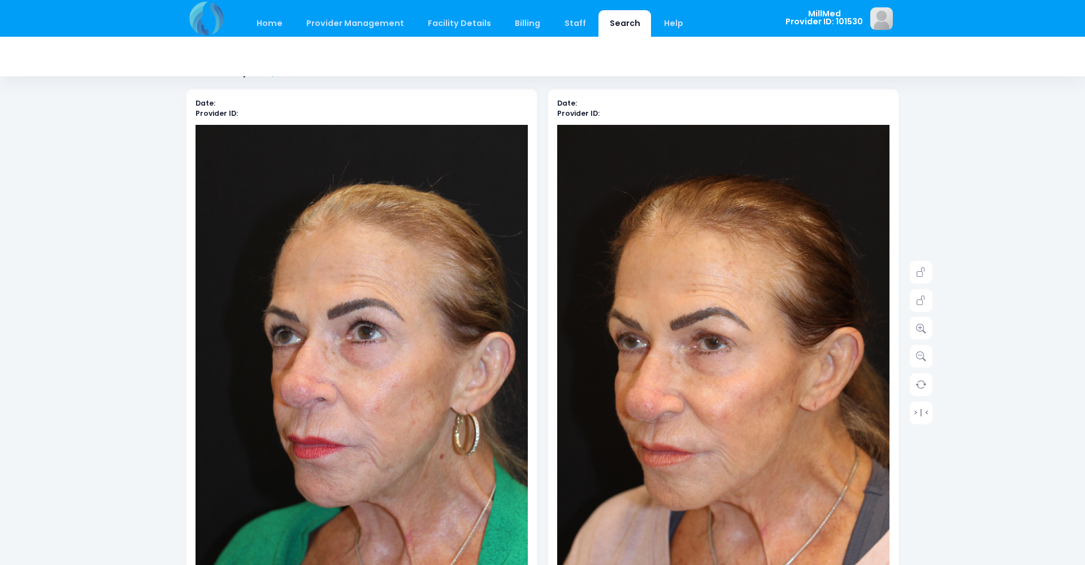
scroll to position [78, 0]
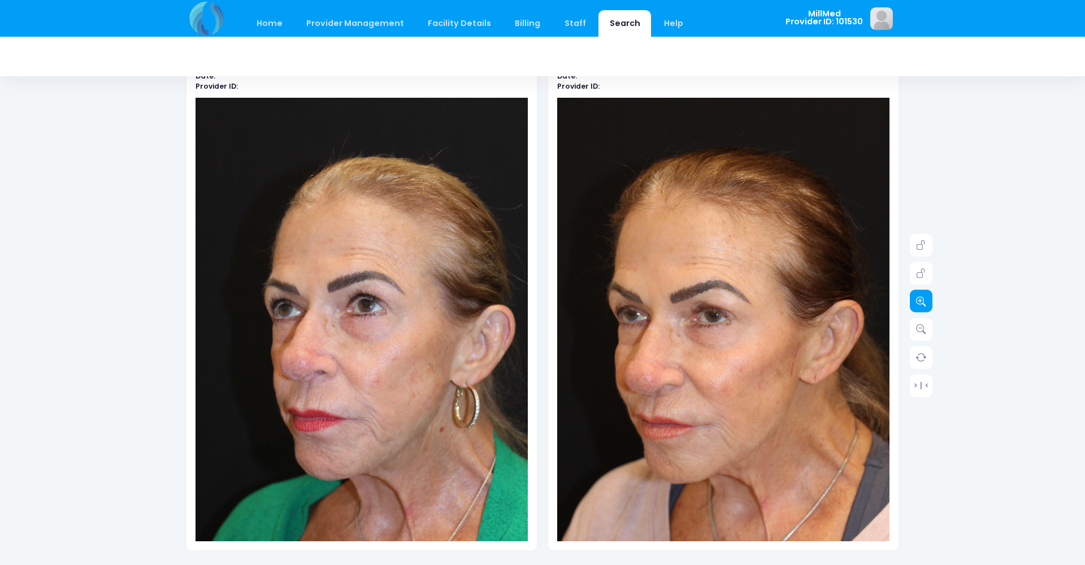
click at [923, 300] on icon at bounding box center [921, 301] width 10 height 10
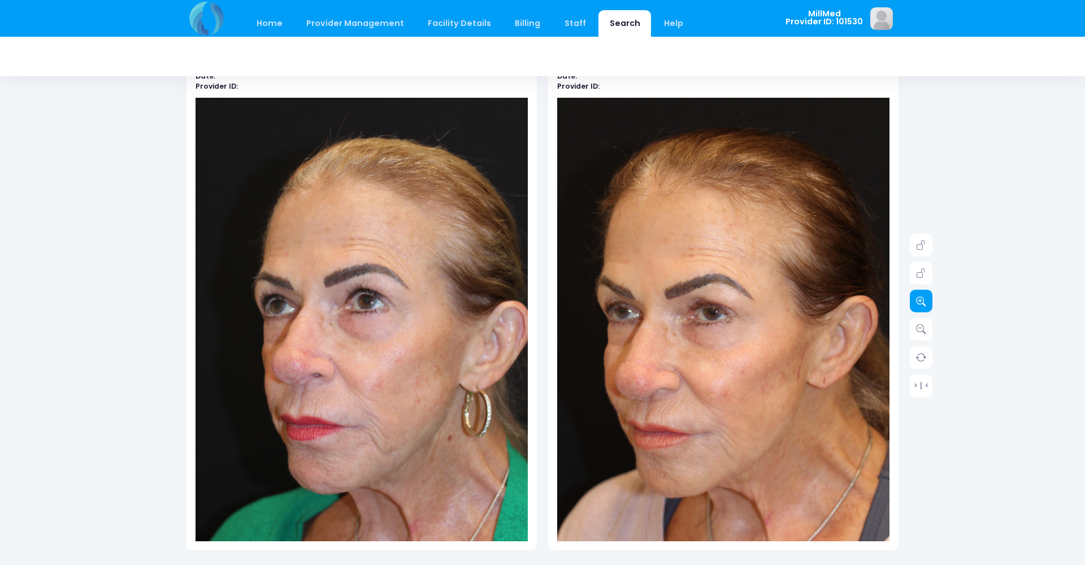
click at [923, 300] on icon at bounding box center [921, 301] width 10 height 10
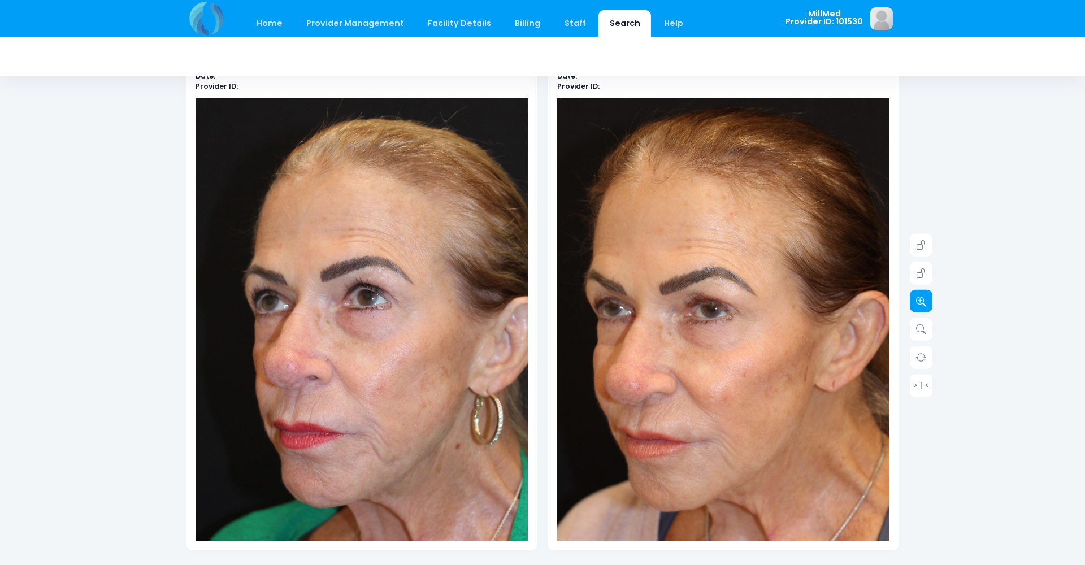
click at [923, 300] on icon at bounding box center [921, 301] width 10 height 10
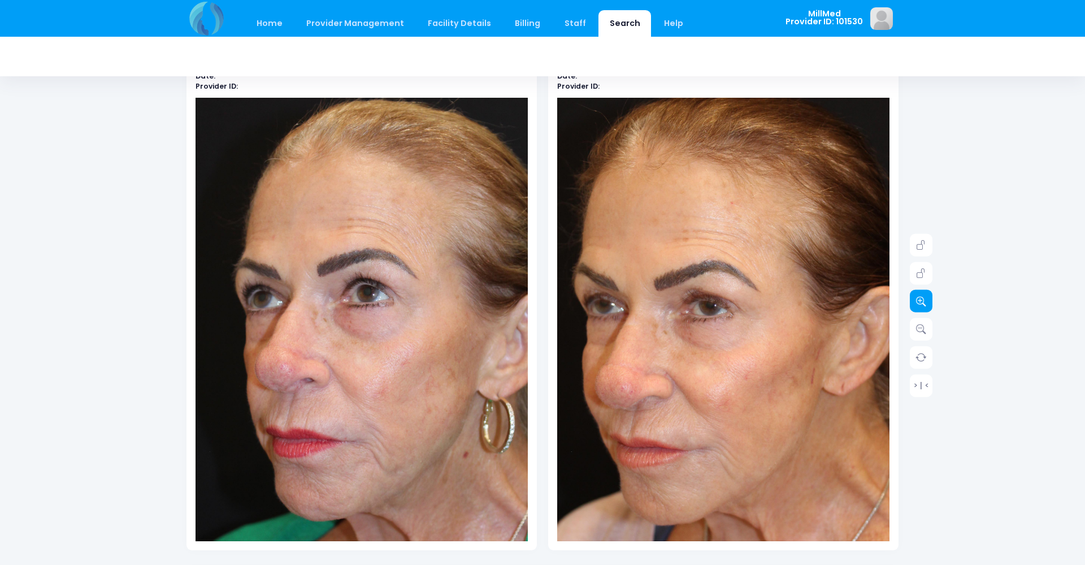
click at [923, 300] on icon at bounding box center [921, 301] width 10 height 10
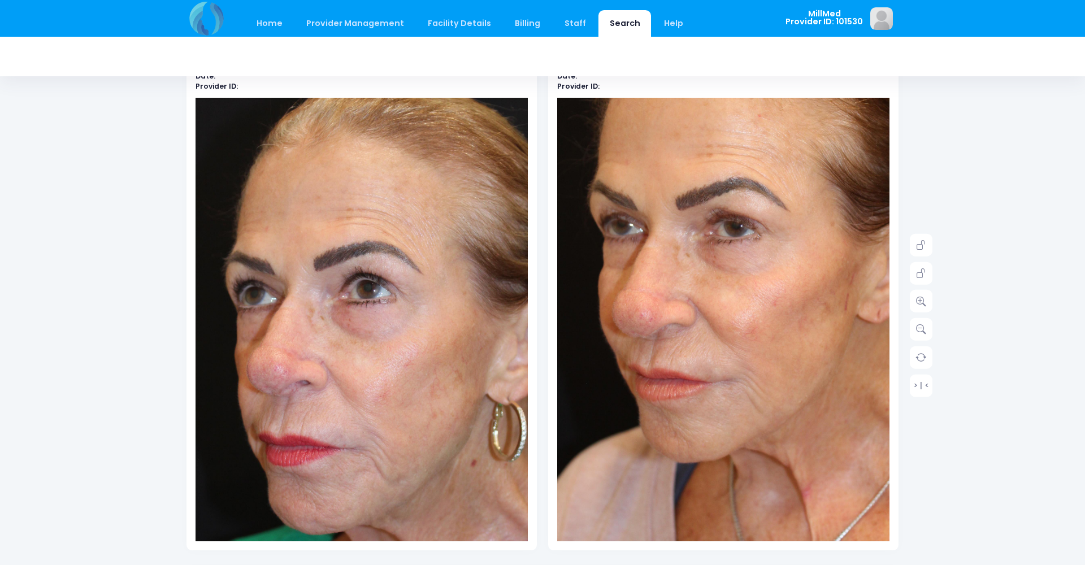
click at [656, 488] on img at bounding box center [750, 269] width 465 height 697
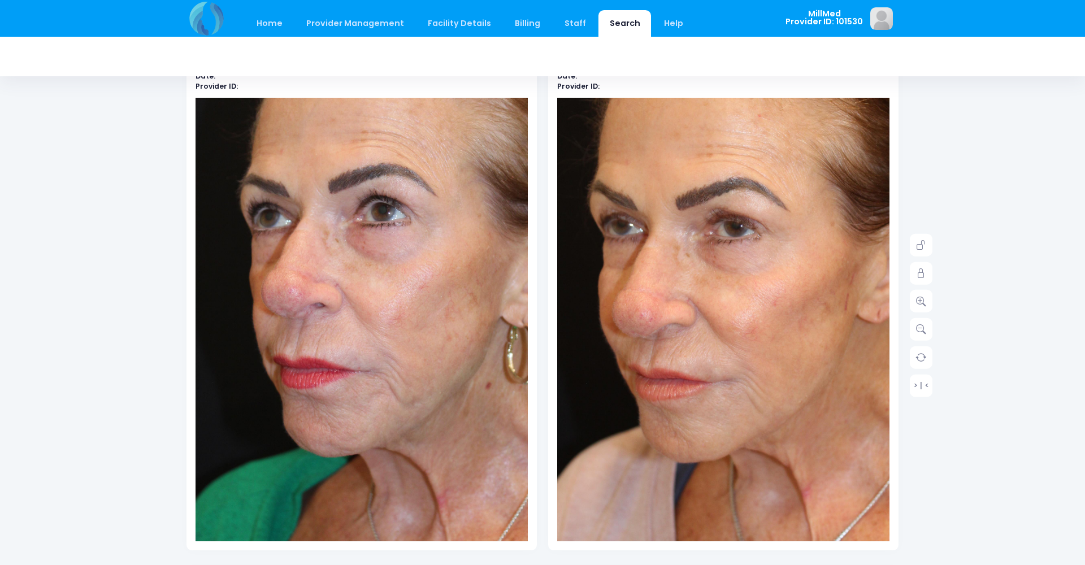
click at [325, 491] on img at bounding box center [376, 268] width 465 height 697
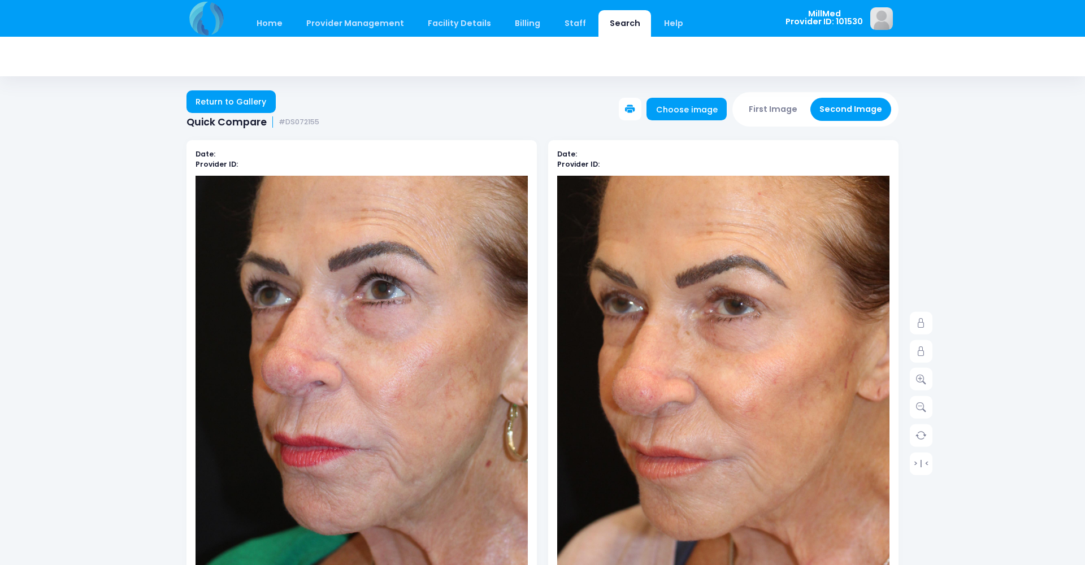
scroll to position [0, 0]
click at [239, 102] on link "Return to Gallery" at bounding box center [231, 101] width 89 height 23
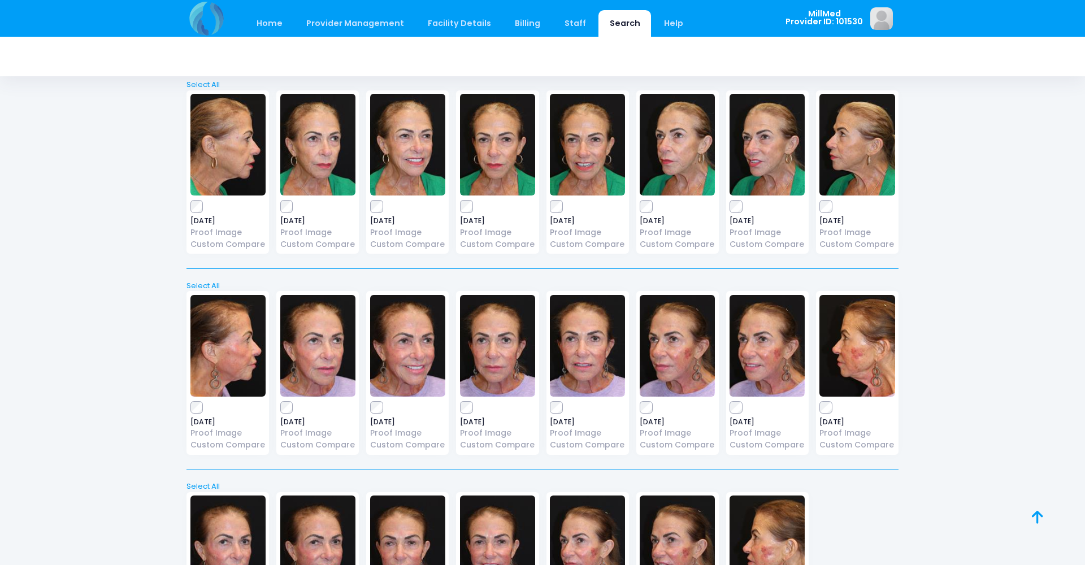
scroll to position [626, 0]
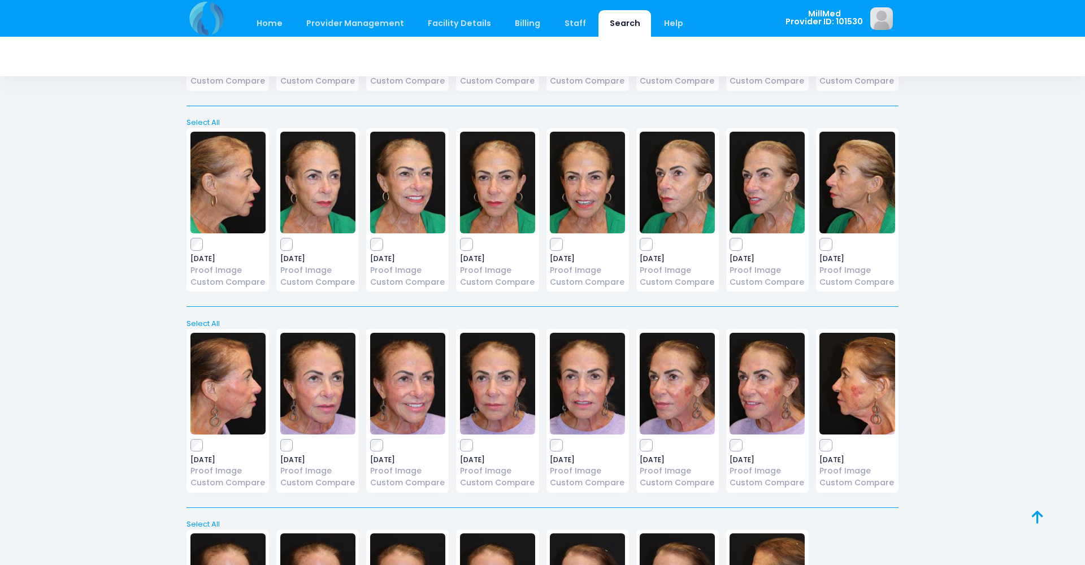
click at [581, 187] on img at bounding box center [587, 183] width 75 height 102
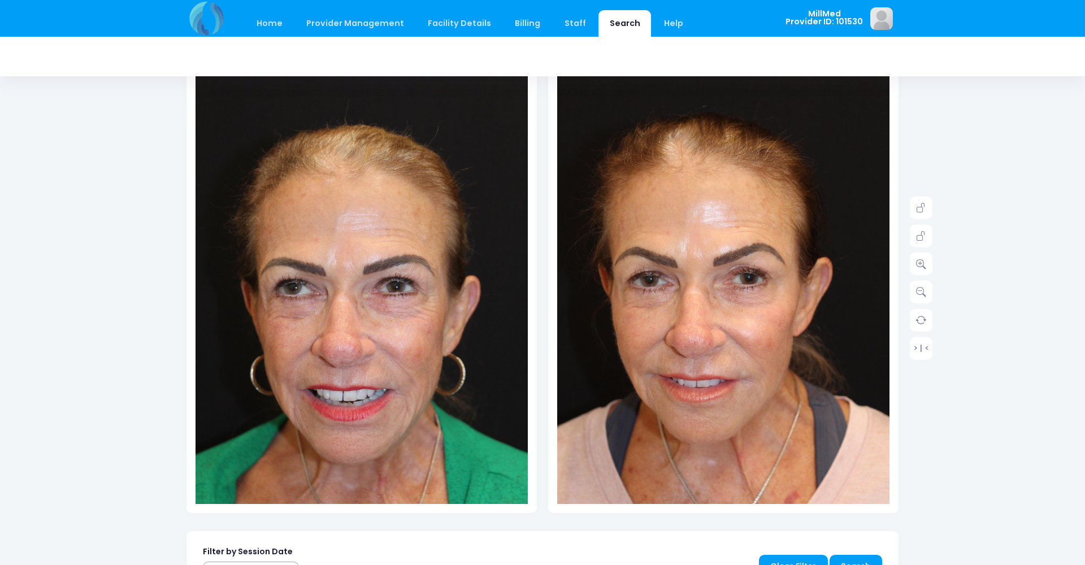
scroll to position [119, 0]
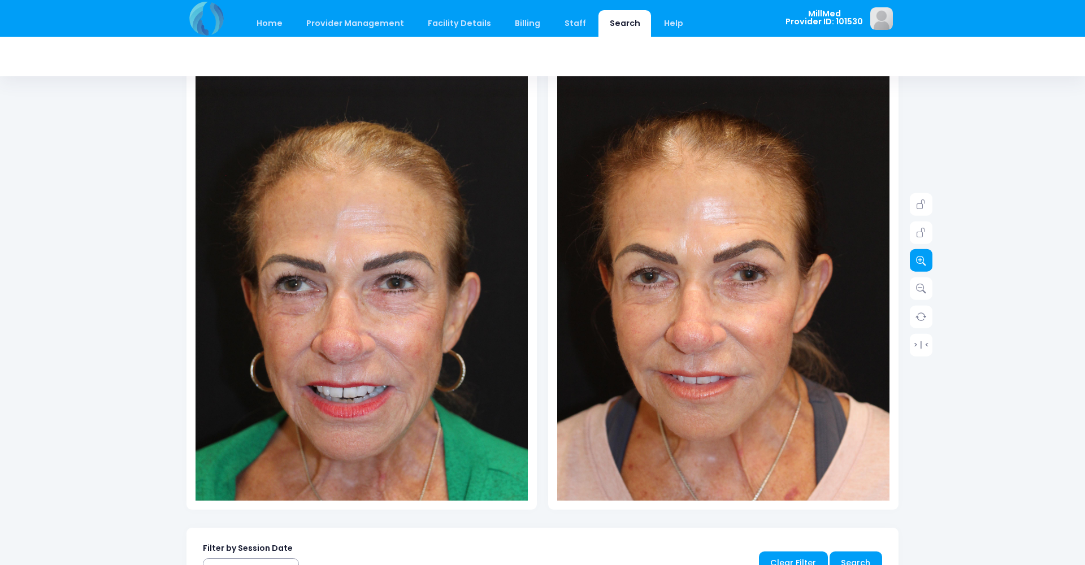
click at [918, 263] on icon at bounding box center [921, 260] width 10 height 10
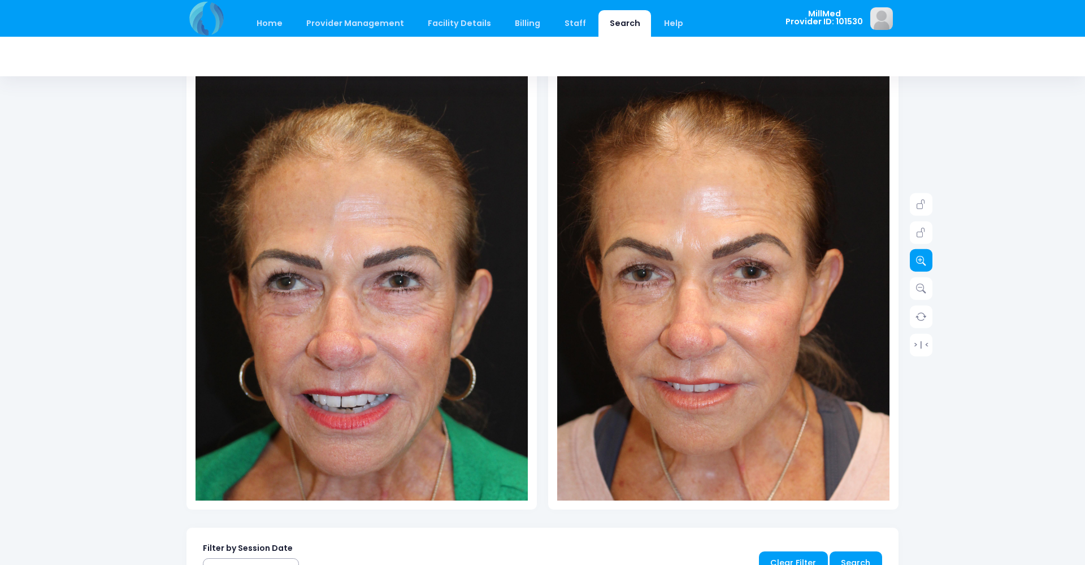
click at [918, 263] on icon at bounding box center [921, 260] width 10 height 10
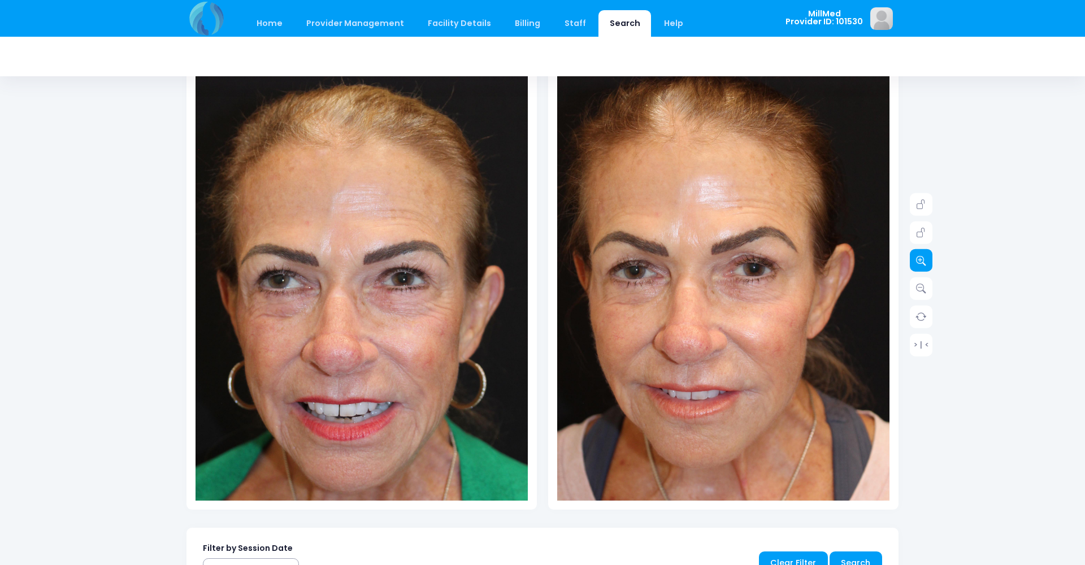
click at [918, 263] on icon at bounding box center [921, 260] width 10 height 10
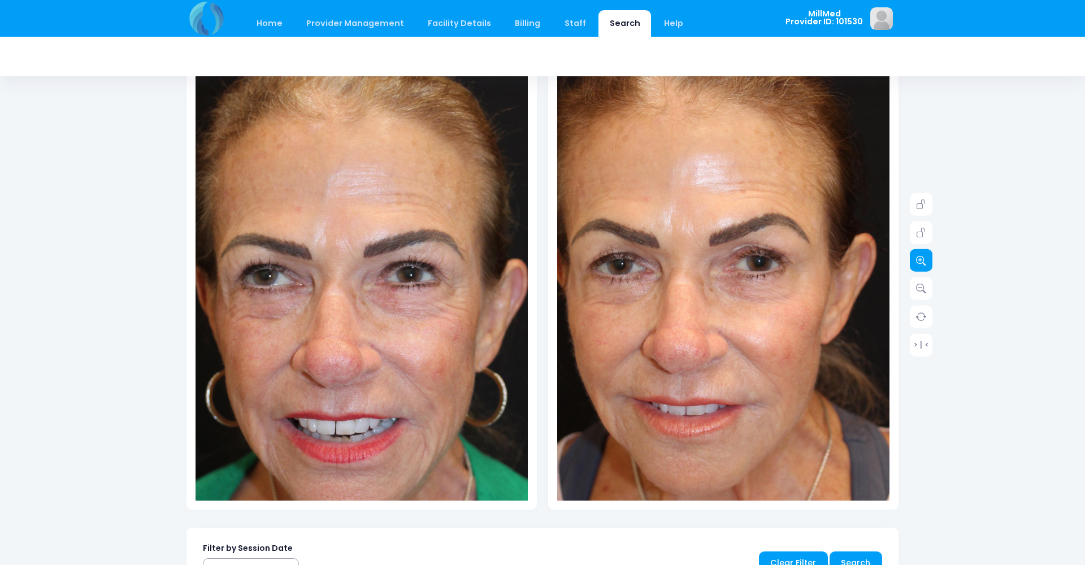
click at [918, 263] on icon at bounding box center [921, 260] width 10 height 10
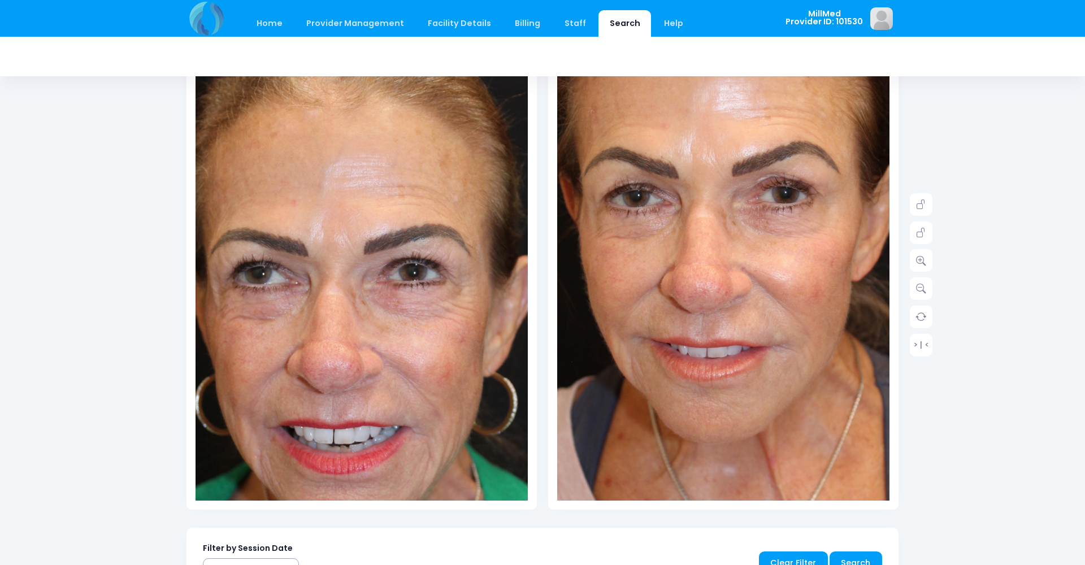
click at [676, 394] on img at bounding box center [747, 240] width 498 height 747
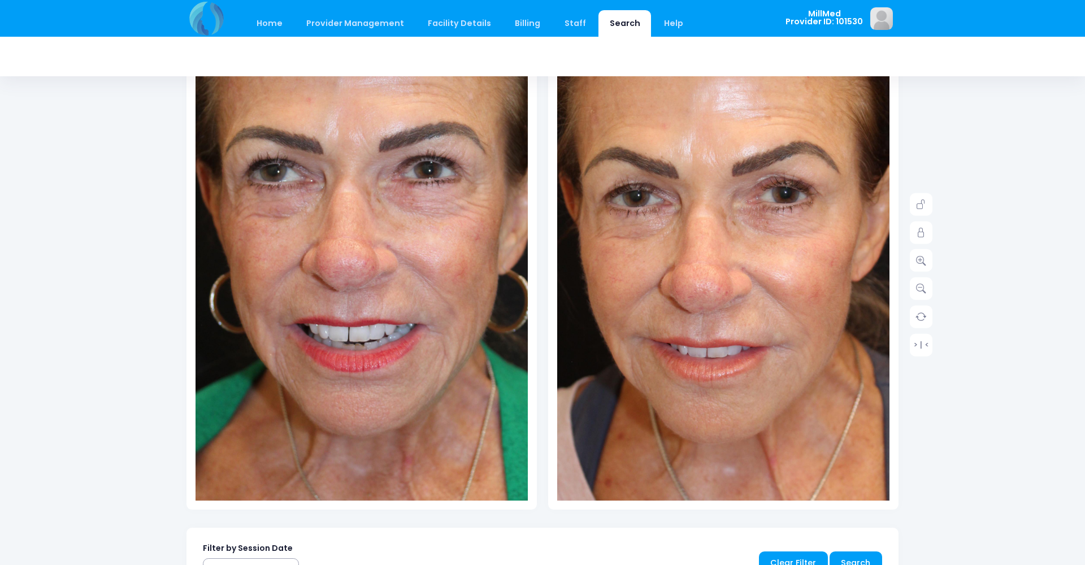
click at [332, 460] on img at bounding box center [377, 203] width 498 height 747
click at [427, 419] on img at bounding box center [377, 203] width 498 height 747
click at [618, 377] on img at bounding box center [747, 240] width 498 height 747
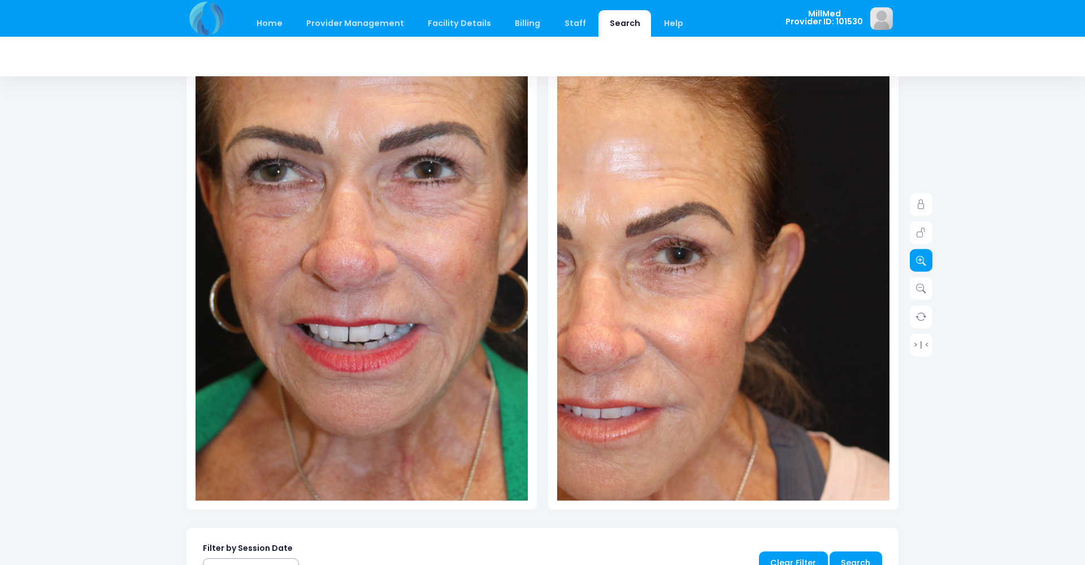
click at [923, 254] on link at bounding box center [921, 260] width 23 height 23
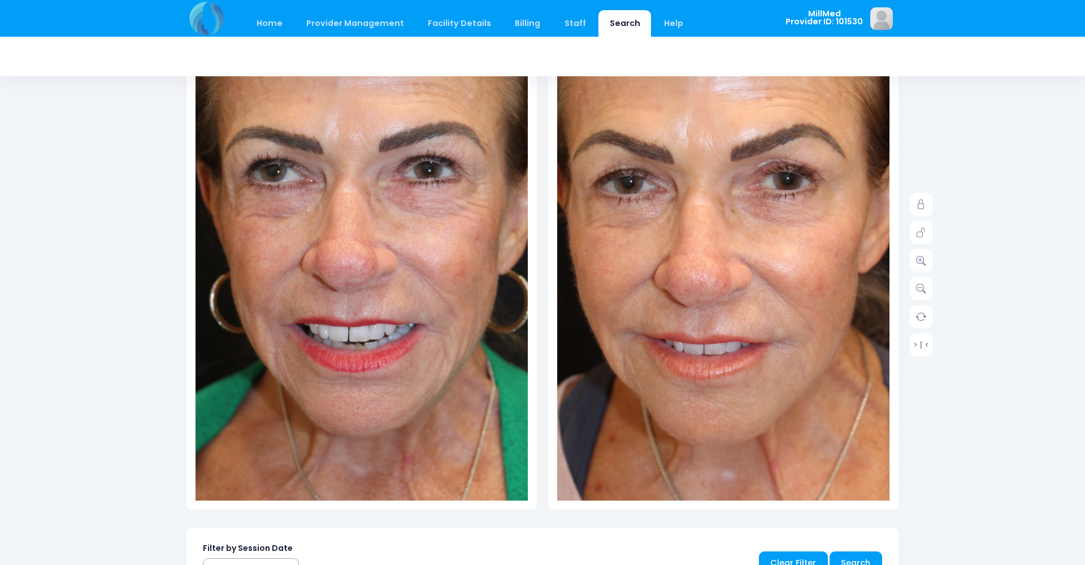
click at [684, 391] on img at bounding box center [746, 229] width 531 height 797
click at [925, 349] on link "> | <" at bounding box center [921, 344] width 23 height 23
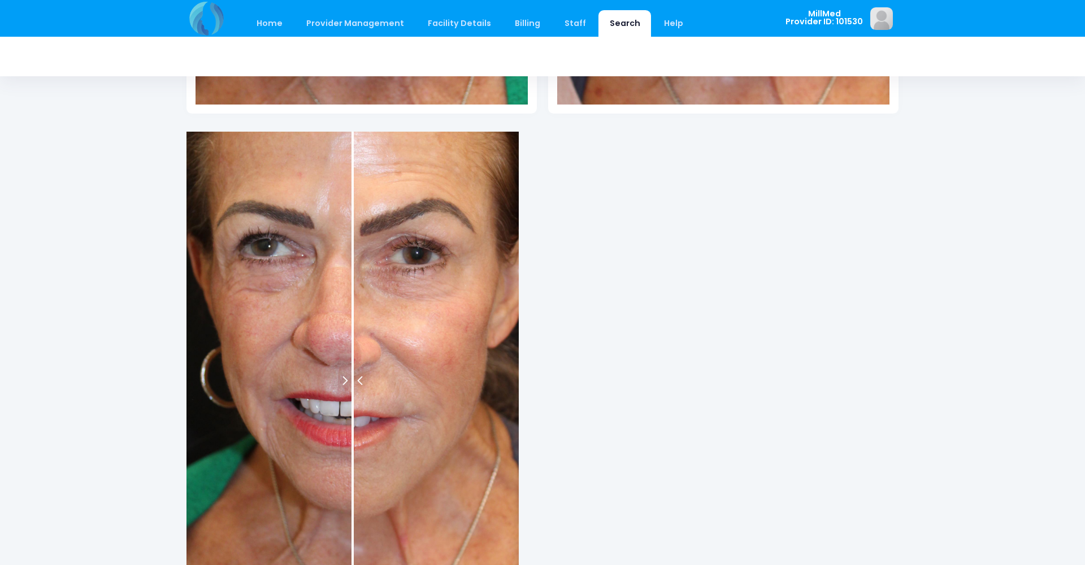
scroll to position [518, 0]
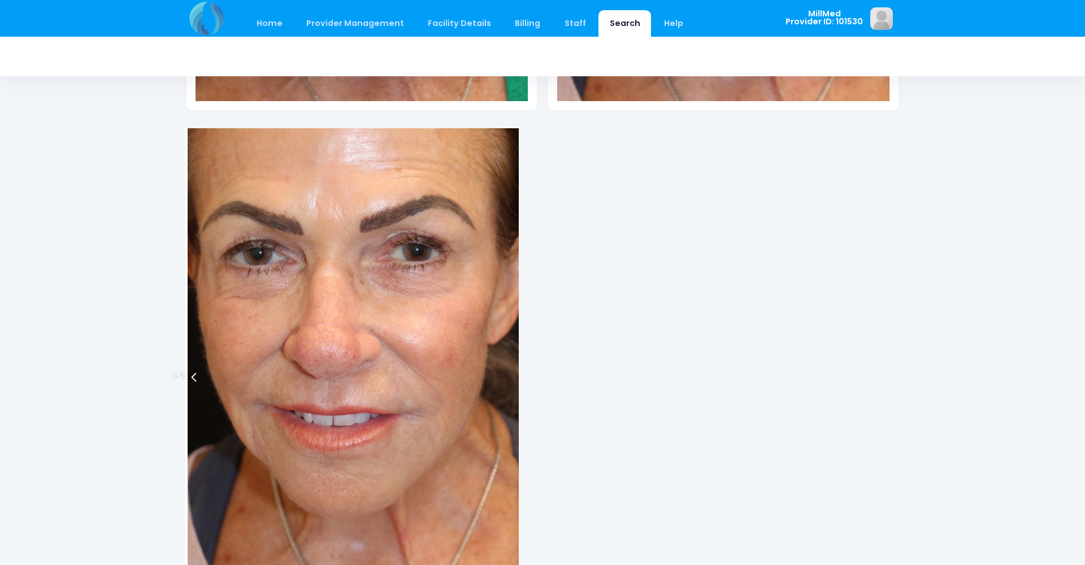
drag, startPoint x: 353, startPoint y: 381, endPoint x: 178, endPoint y: 330, distance: 182.6
click at [178, 330] on div "Date: Provider ID: Date: Provider ID: > | < Search" at bounding box center [543, 310] width 746 height 1410
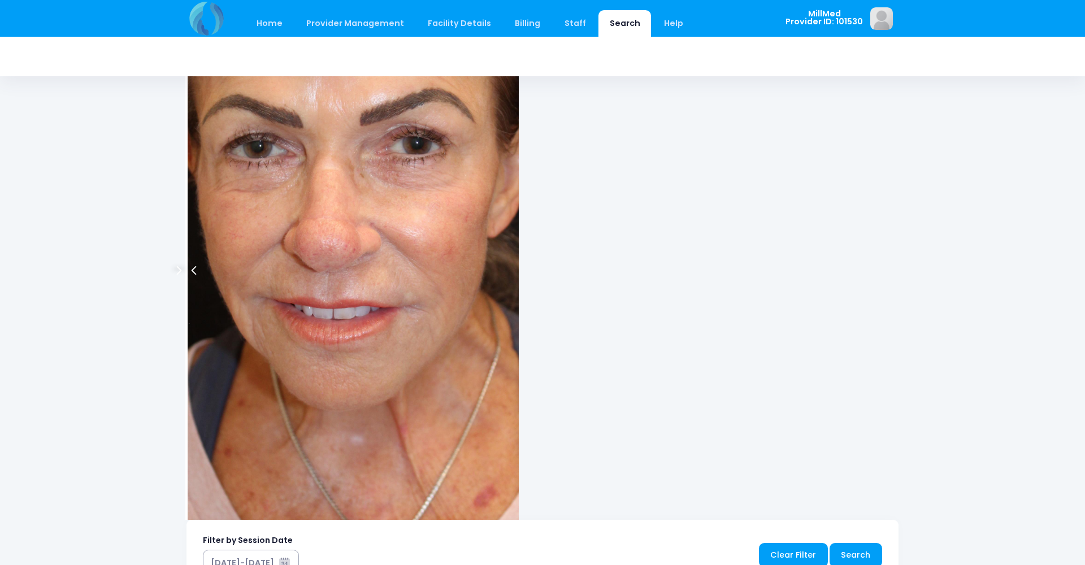
scroll to position [625, 0]
